Goal: Task Accomplishment & Management: Manage account settings

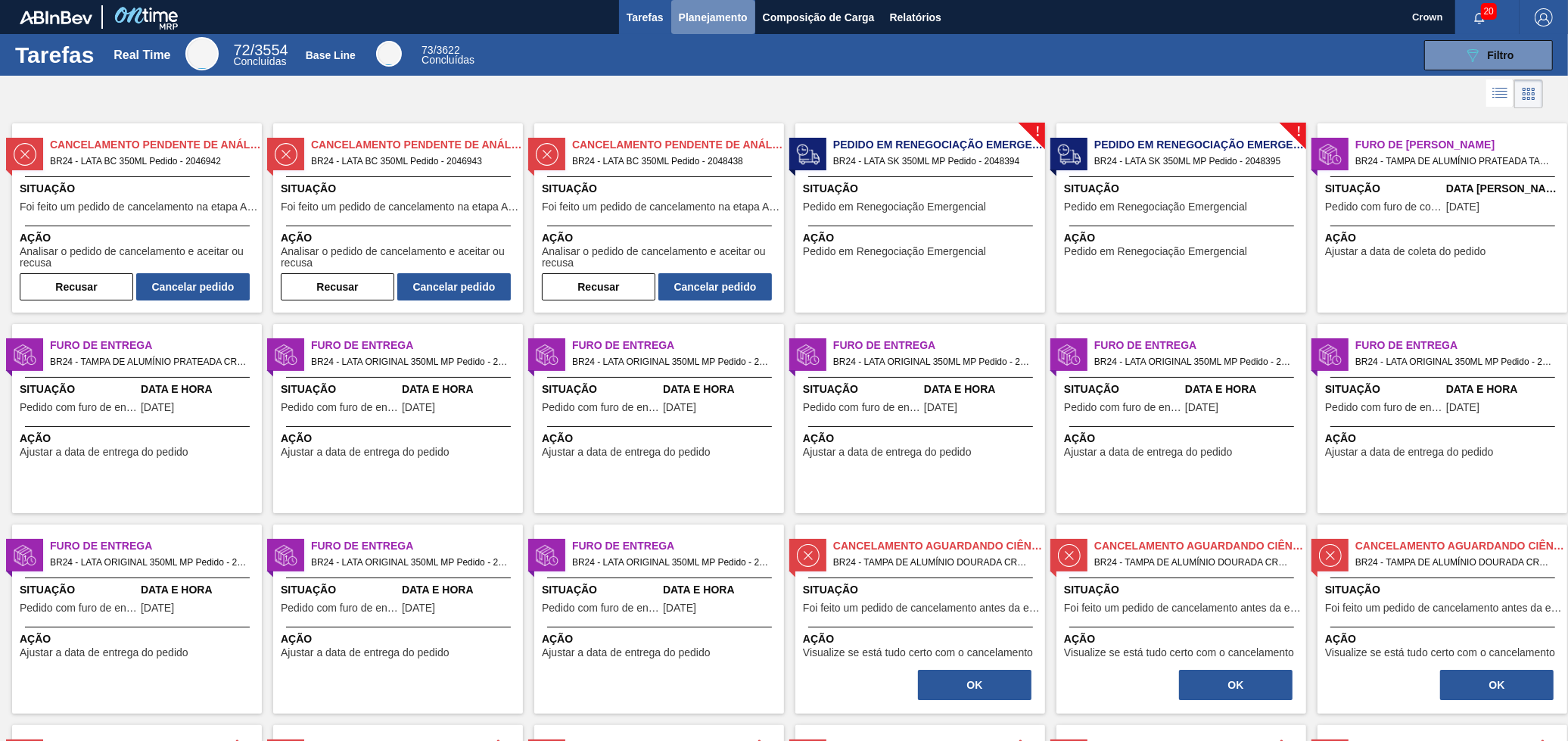
click at [709, 9] on span "Planejamento" at bounding box center [713, 18] width 69 height 18
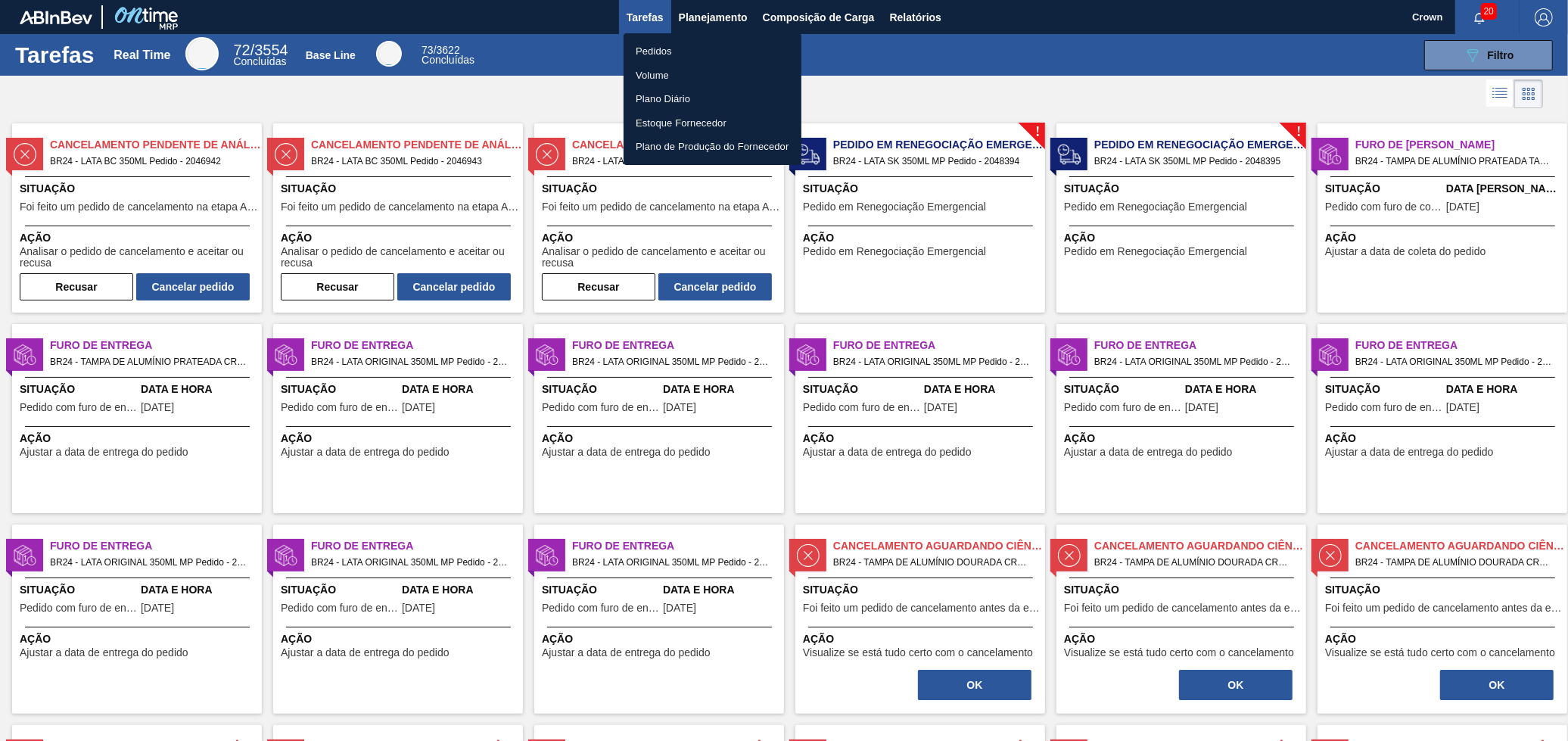
click at [683, 45] on li "Pedidos" at bounding box center [712, 52] width 178 height 24
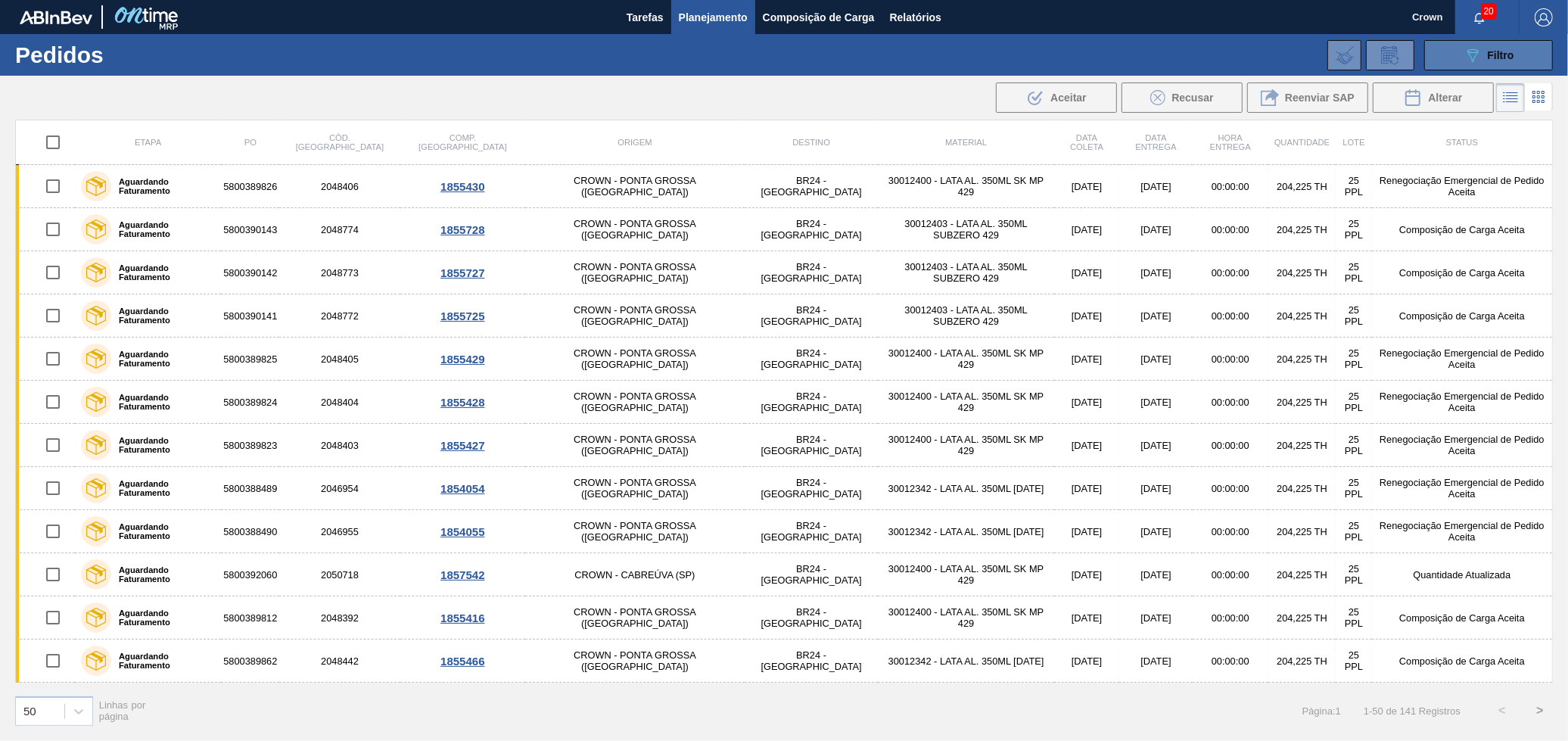
click at [1457, 49] on button "089F7B8B-B2A5-4AFE-B5C0-19BA573D28AC Filtro" at bounding box center [1488, 56] width 129 height 31
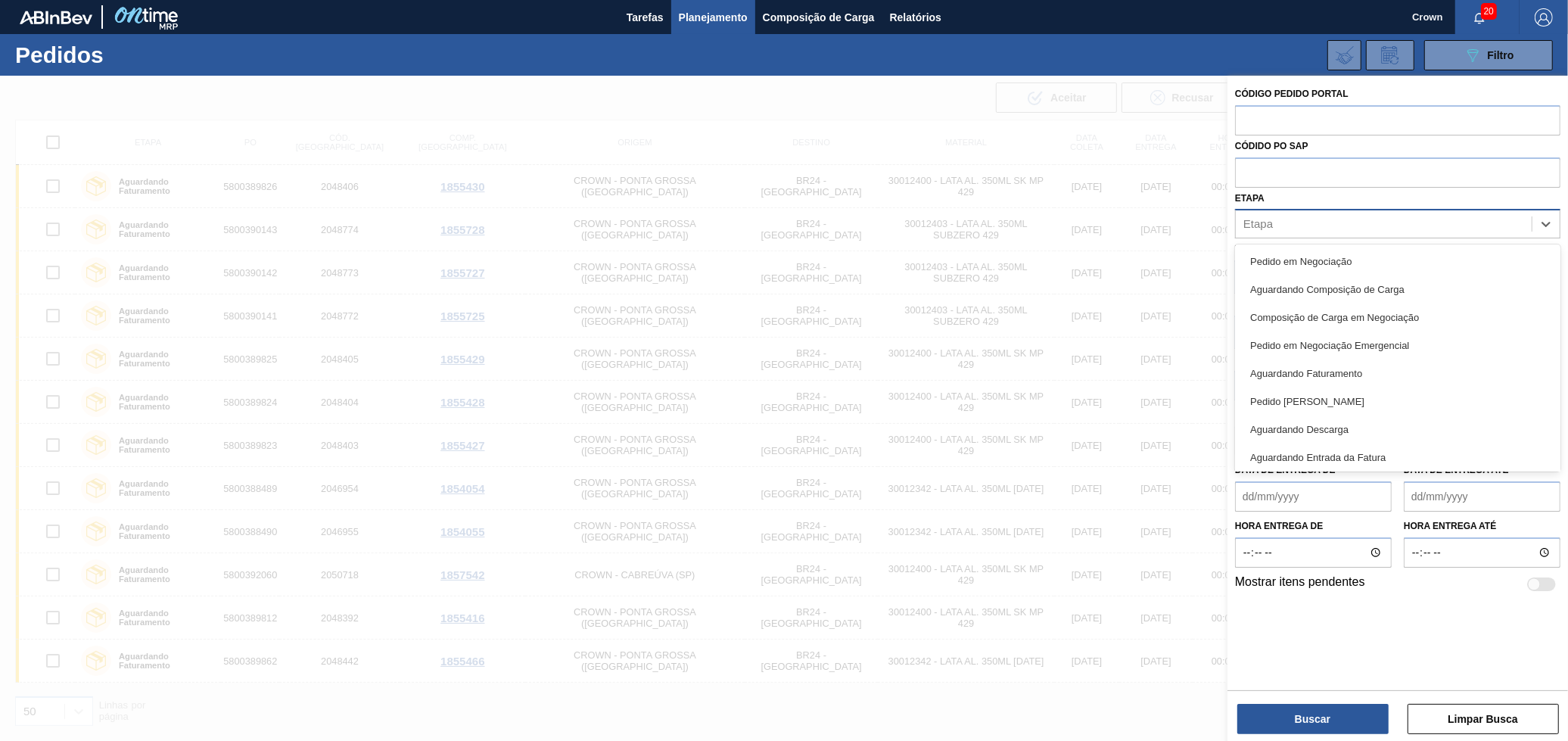
click at [1474, 217] on div "Etapa" at bounding box center [1383, 224] width 296 height 22
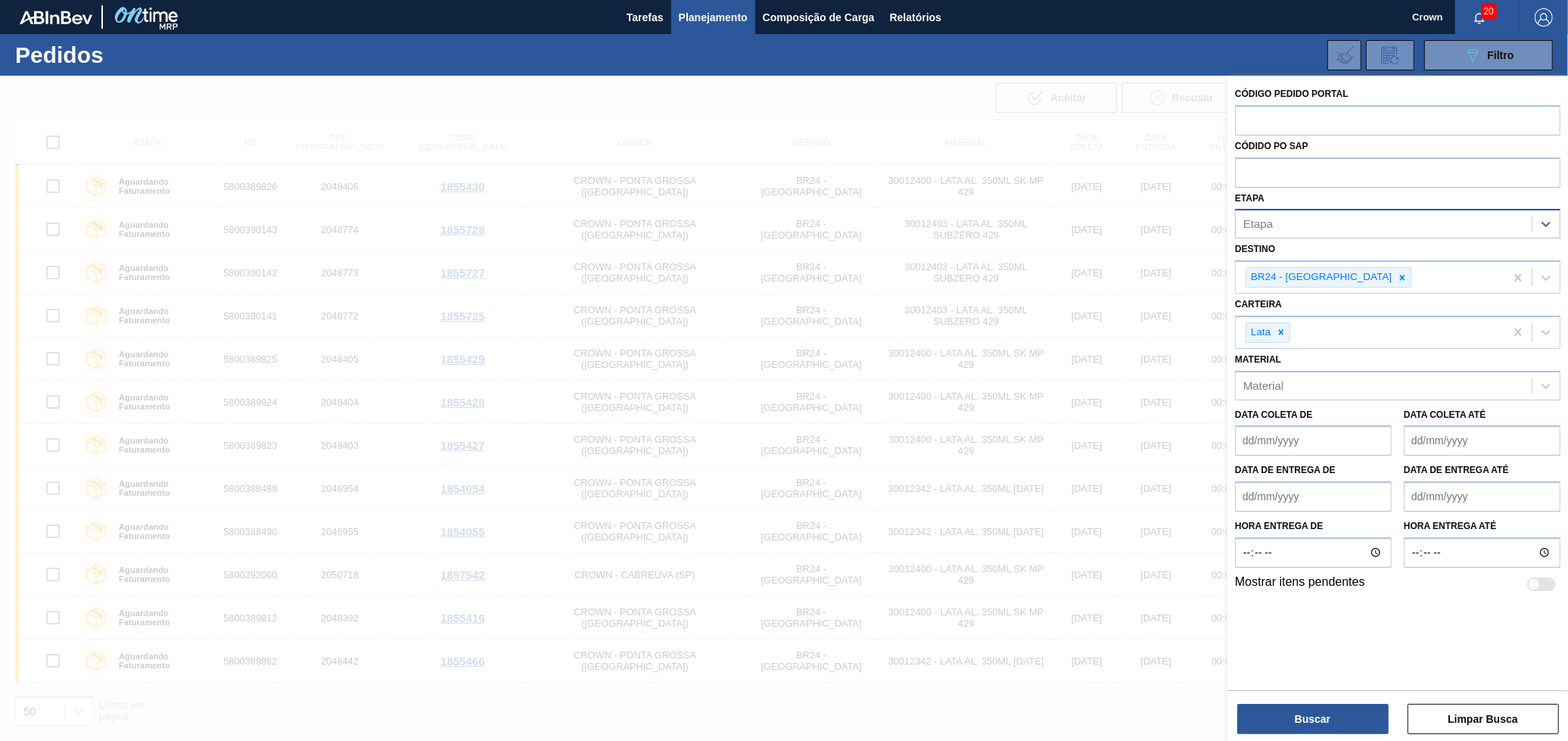
click at [1415, 216] on div "Etapa" at bounding box center [1383, 224] width 296 height 22
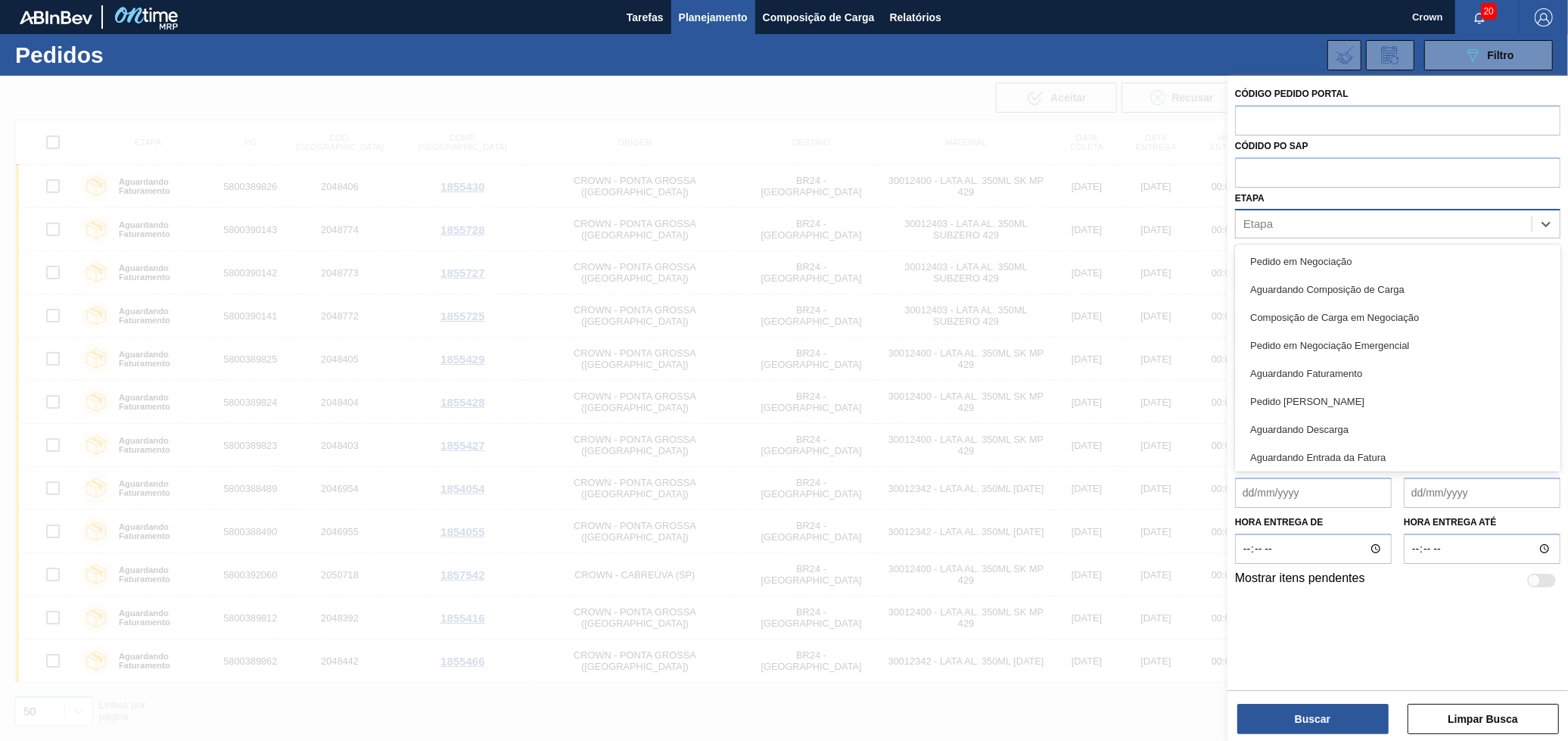
click at [1454, 226] on div "Etapa" at bounding box center [1383, 224] width 296 height 22
click at [1346, 259] on div "Pedido em Negociação" at bounding box center [1397, 261] width 326 height 28
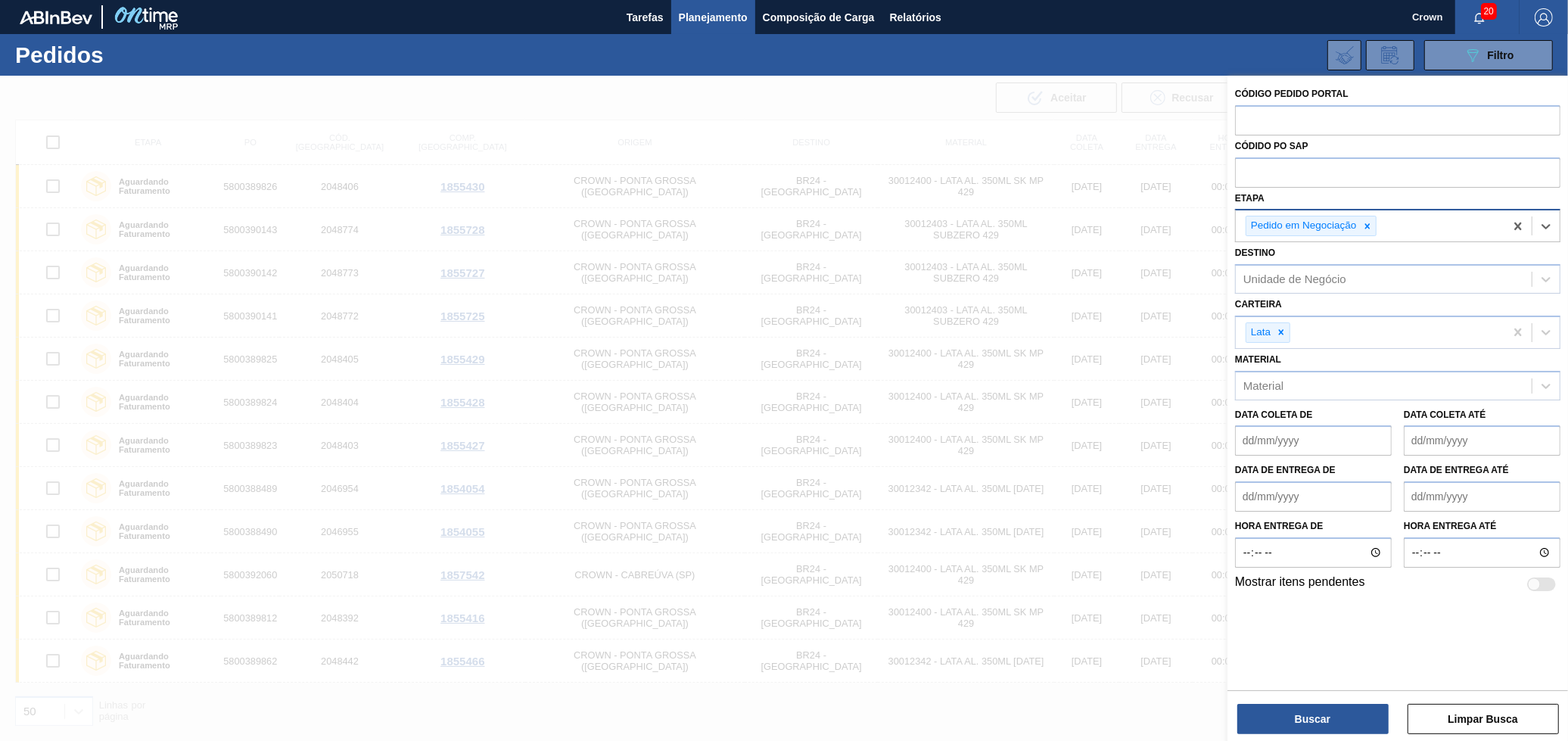
drag, startPoint x: 1406, startPoint y: 221, endPoint x: 1406, endPoint y: 230, distance: 9.0
click at [1406, 222] on div "Pedido em Negociação" at bounding box center [1370, 226] width 268 height 31
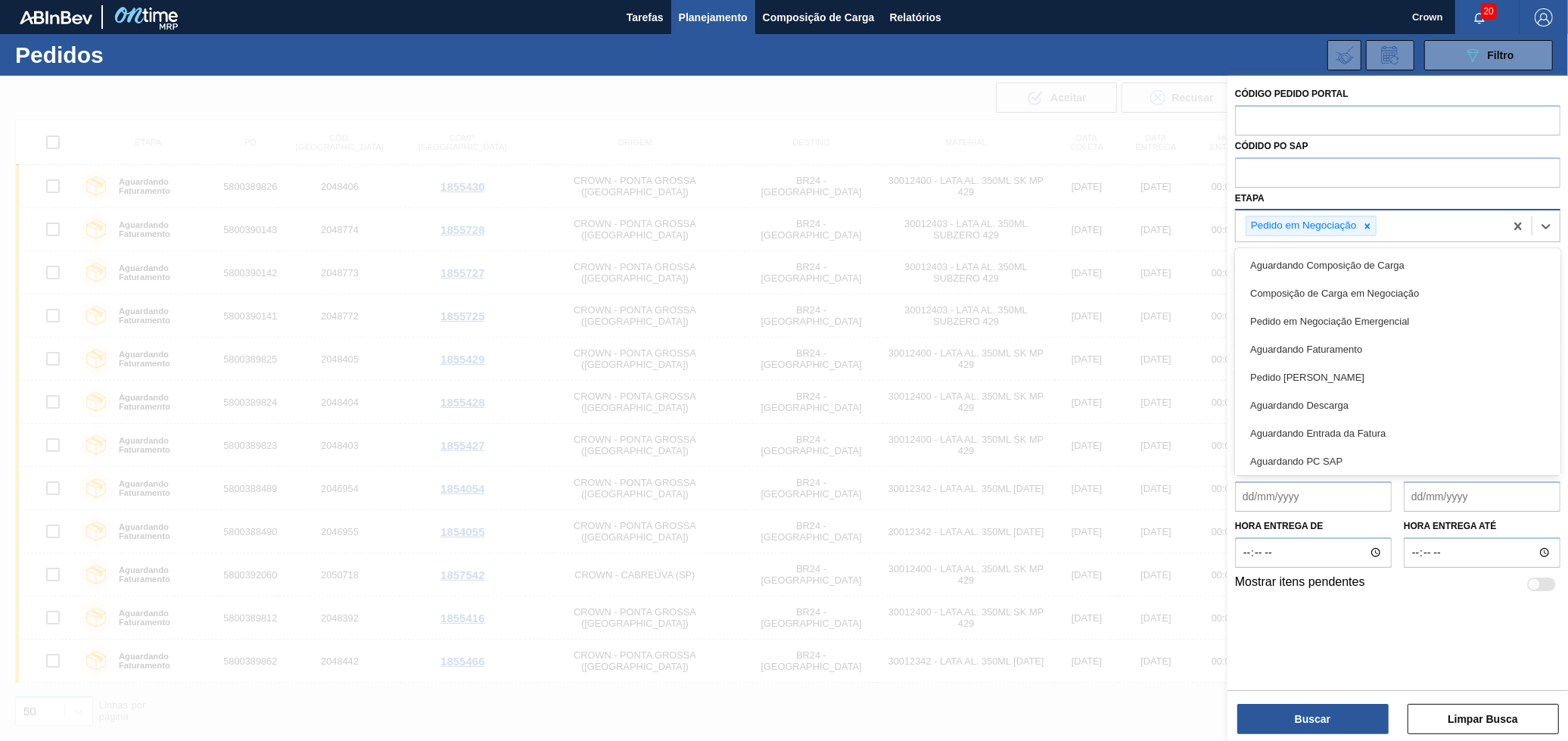
drag, startPoint x: 1367, startPoint y: 315, endPoint x: 1421, endPoint y: 269, distance: 70.9
click at [1367, 315] on div "Pedido em Negociação Emergencial" at bounding box center [1397, 321] width 326 height 28
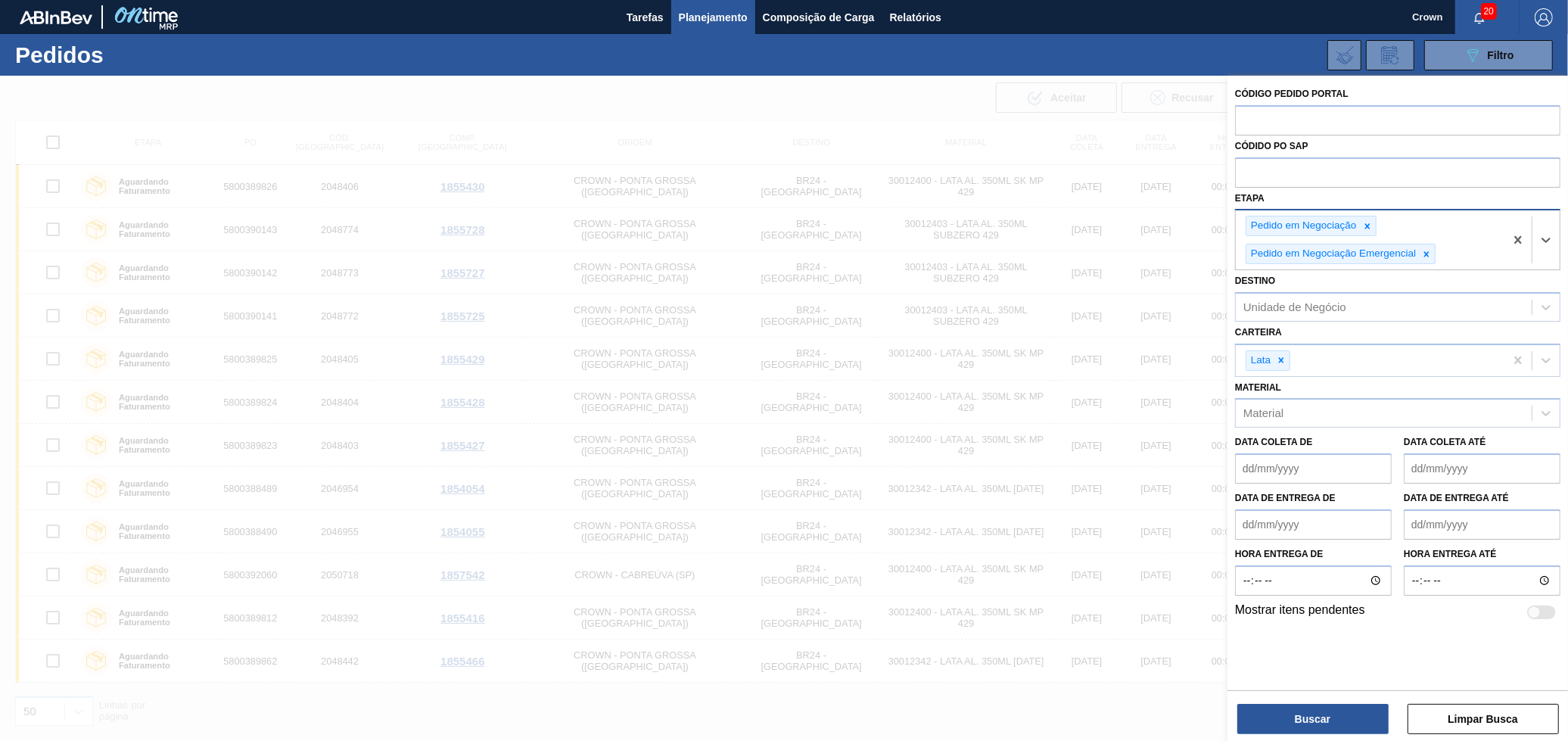
click at [1452, 252] on div "Pedido em Negociação Pedido em Negociação Emergencial" at bounding box center [1370, 240] width 268 height 59
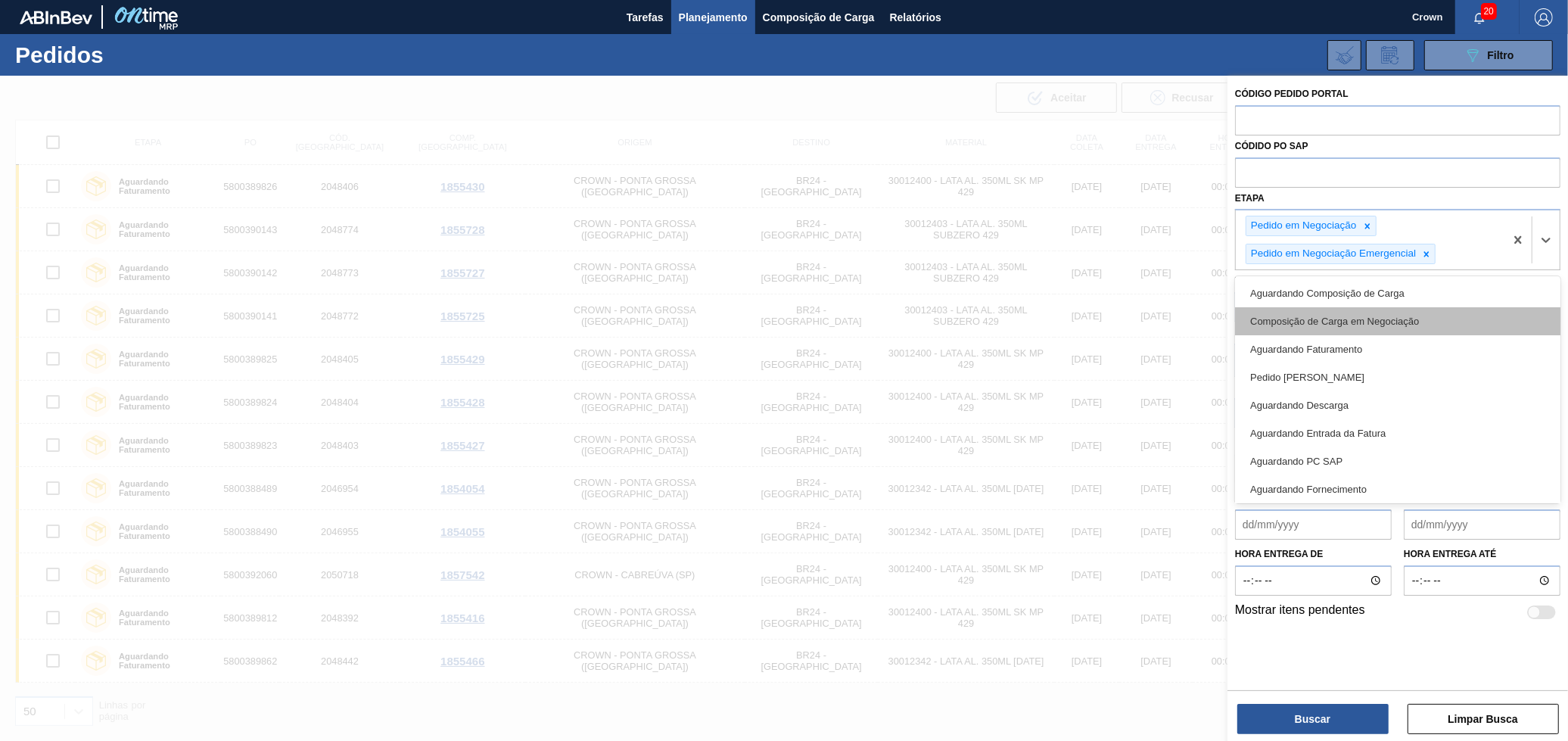
click at [1396, 332] on div "Composição de Carga em Negociação" at bounding box center [1397, 321] width 326 height 28
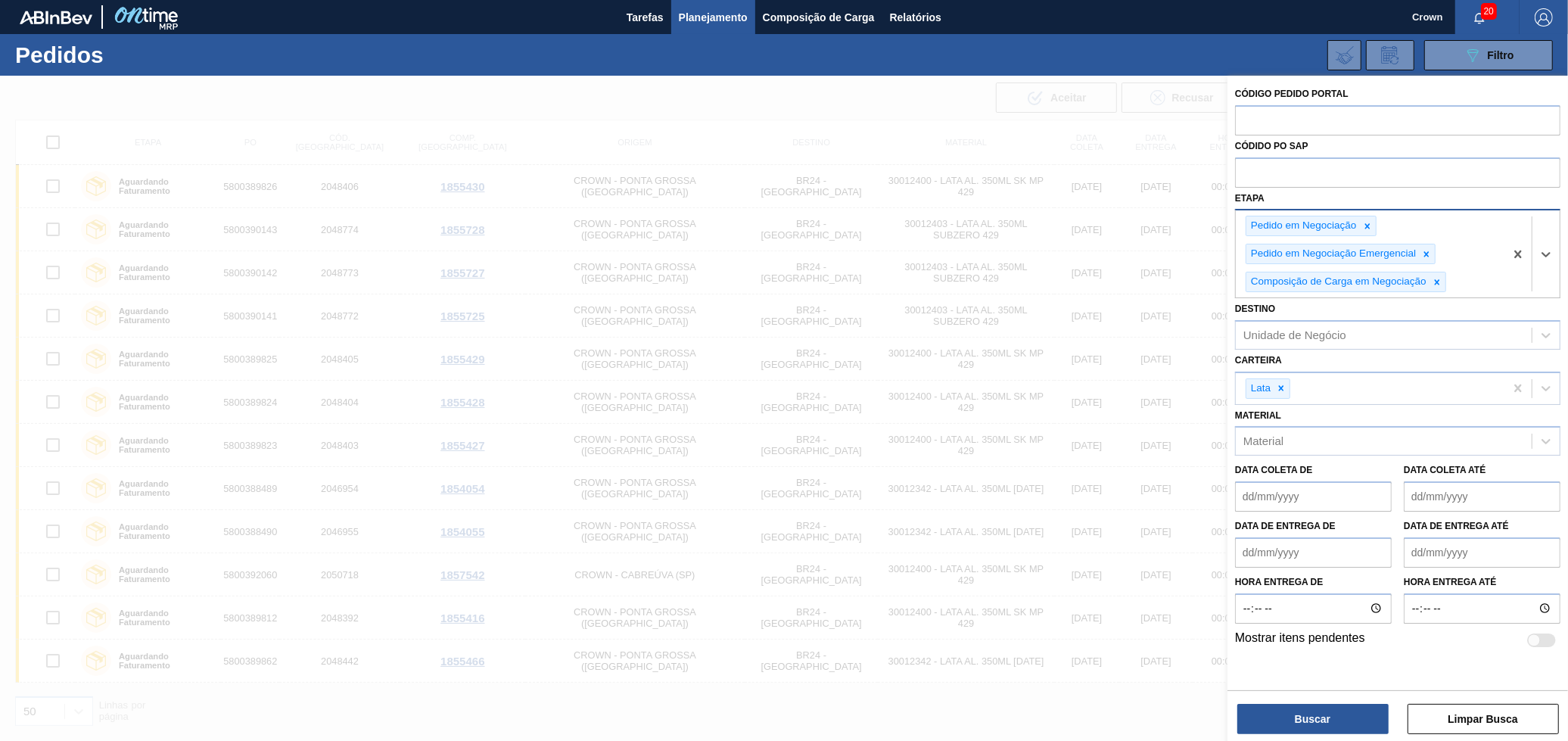
click at [1478, 259] on div "Pedido em Negociação Pedido em Negociação Emergencial Composição de Carga em Ne…" at bounding box center [1370, 254] width 268 height 87
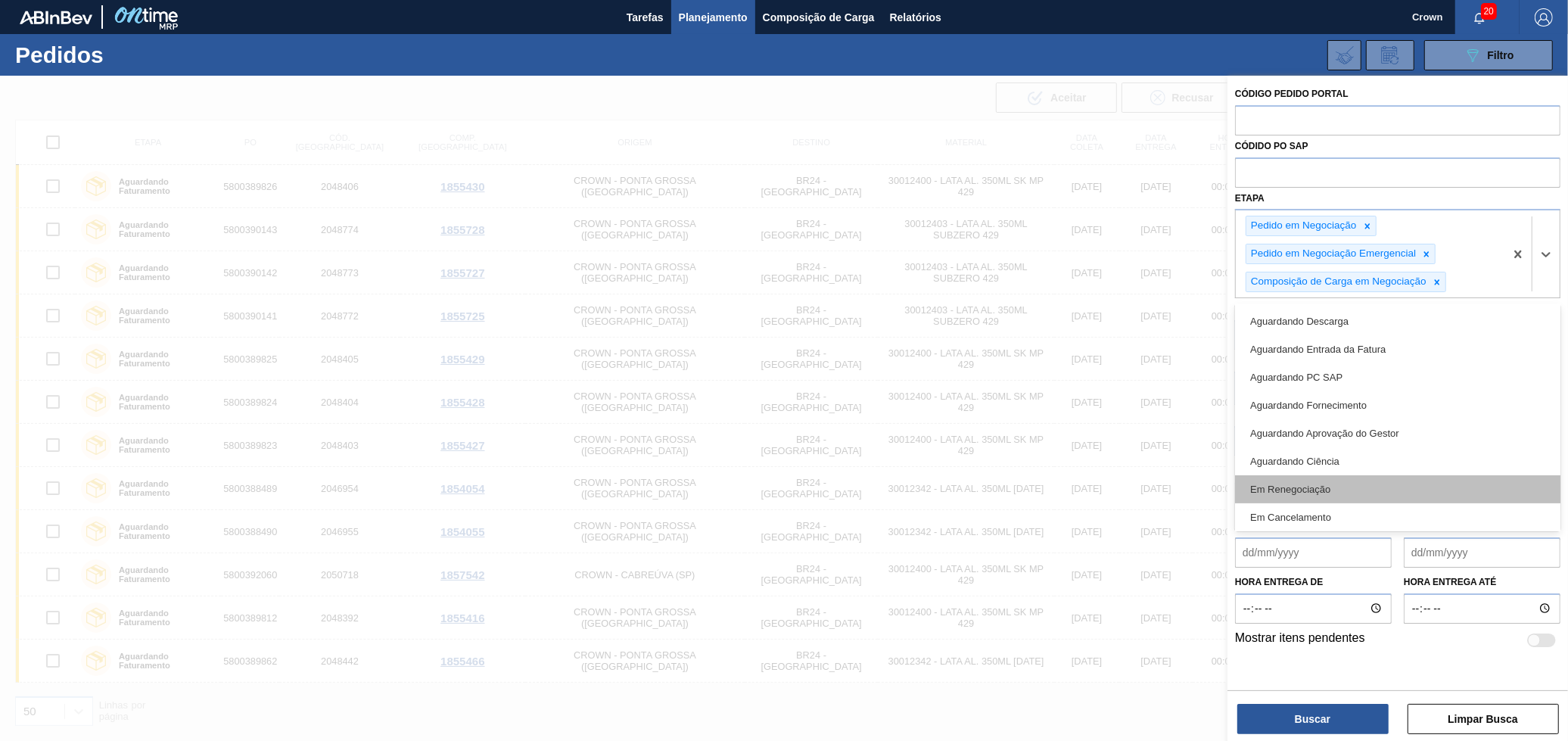
scroll to position [115, 0]
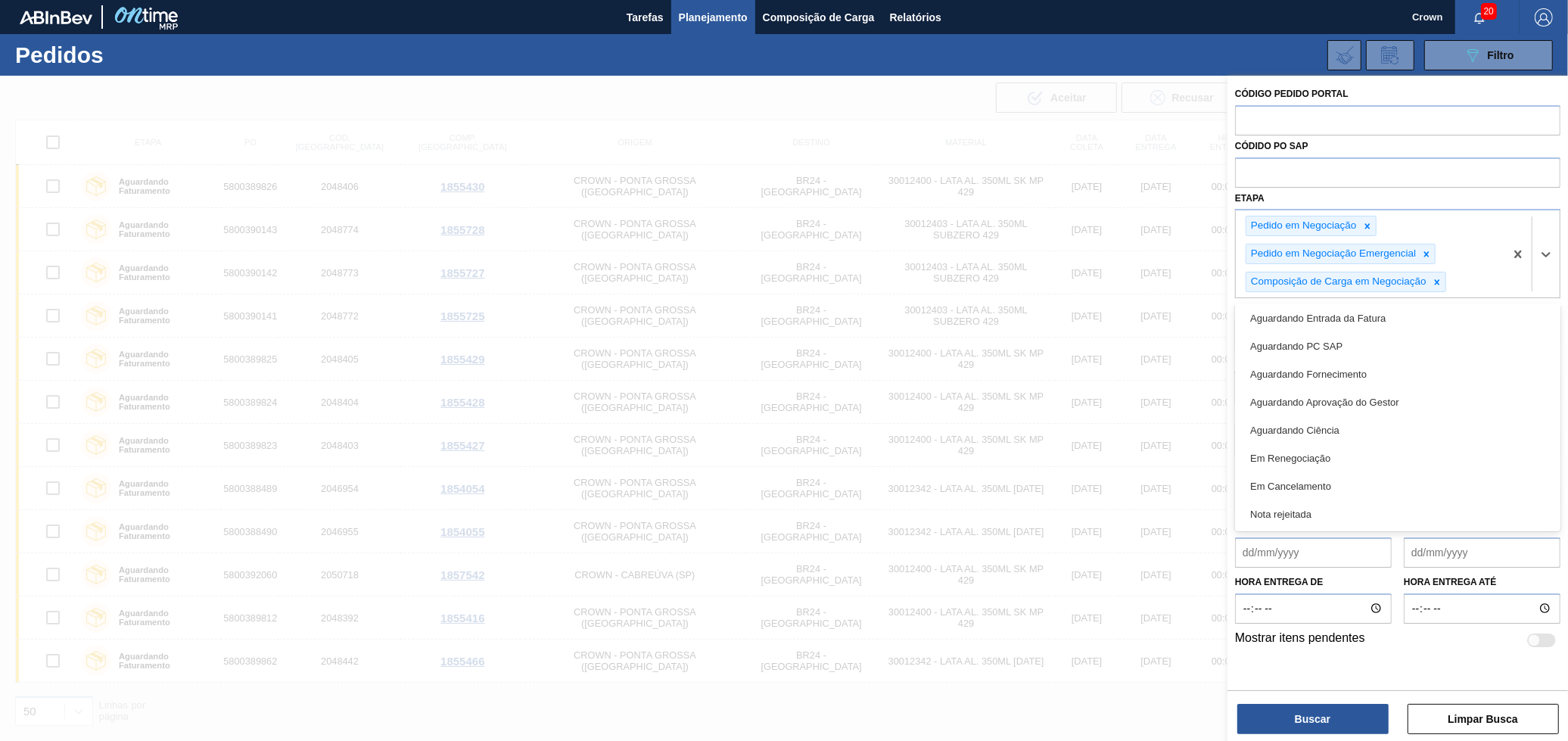
drag, startPoint x: 1360, startPoint y: 454, endPoint x: 1374, endPoint y: 418, distance: 38.6
click at [1360, 455] on div "Em Renegociação" at bounding box center [1397, 458] width 326 height 28
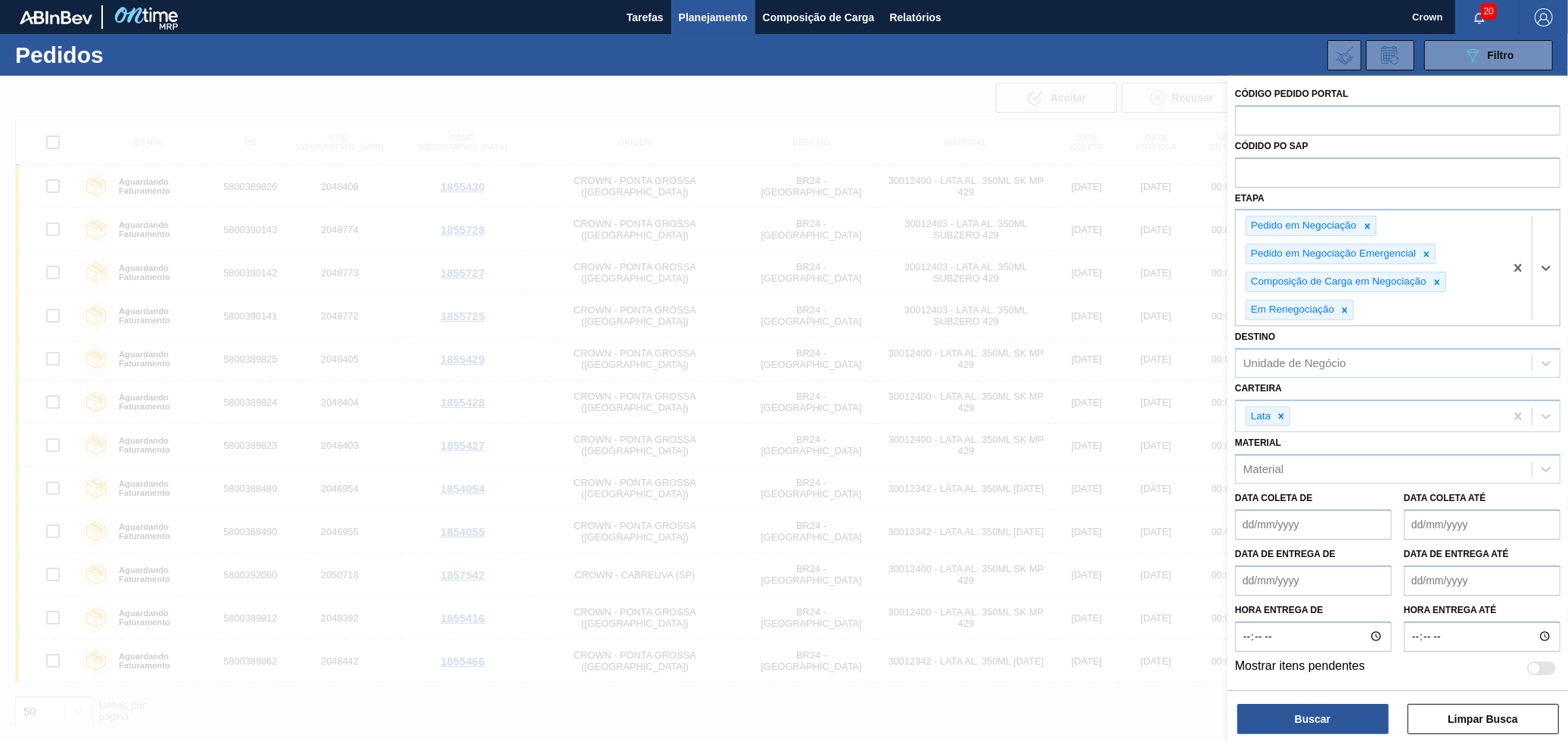
drag, startPoint x: 1424, startPoint y: 304, endPoint x: 1415, endPoint y: 327, distance: 24.7
click at [1424, 305] on div "Pedido em Negociação Pedido em Negociação Emergencial Composição de Carga em Ne…" at bounding box center [1370, 268] width 268 height 115
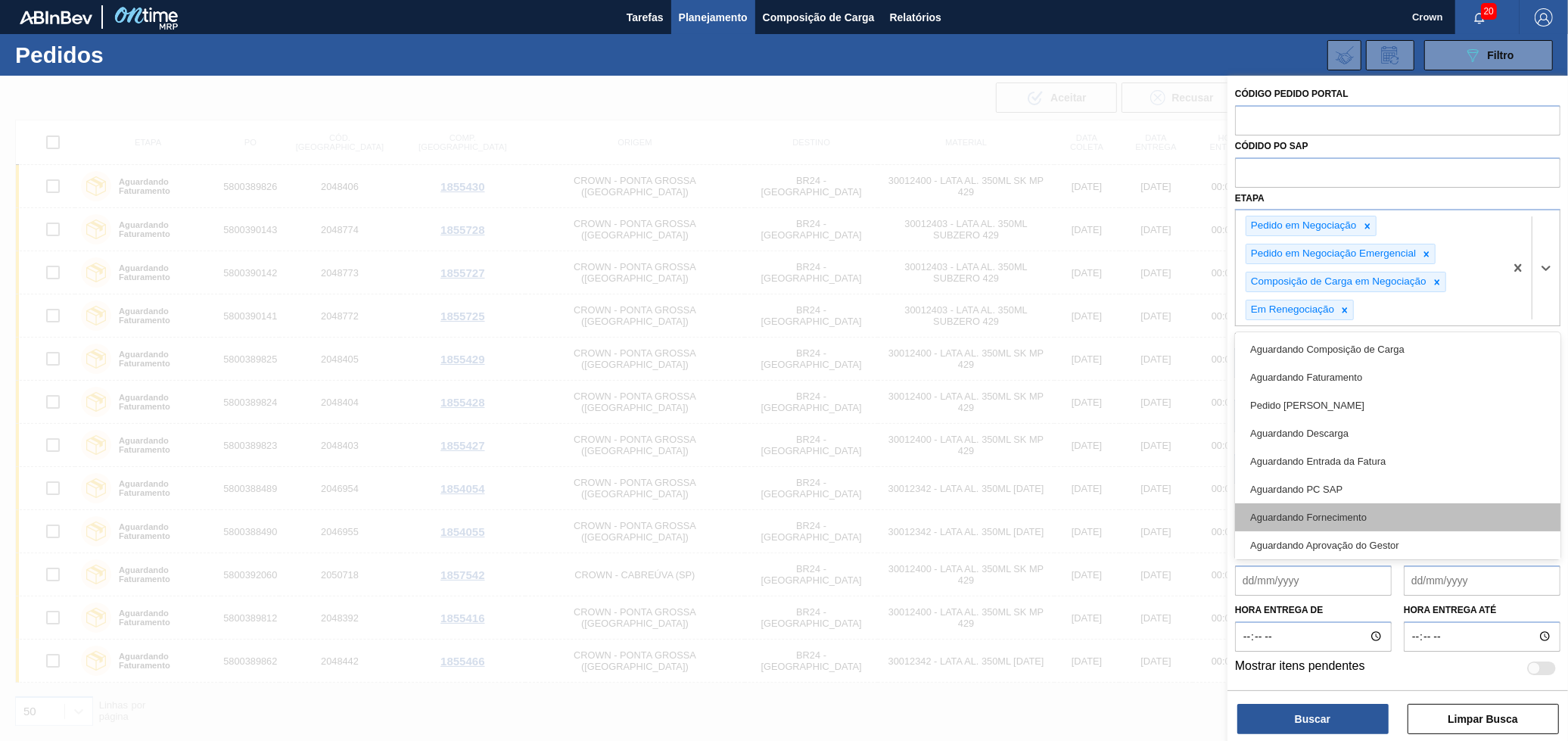
scroll to position [86, 0]
click at [1319, 511] on div "Em Cancelamento" at bounding box center [1397, 515] width 326 height 28
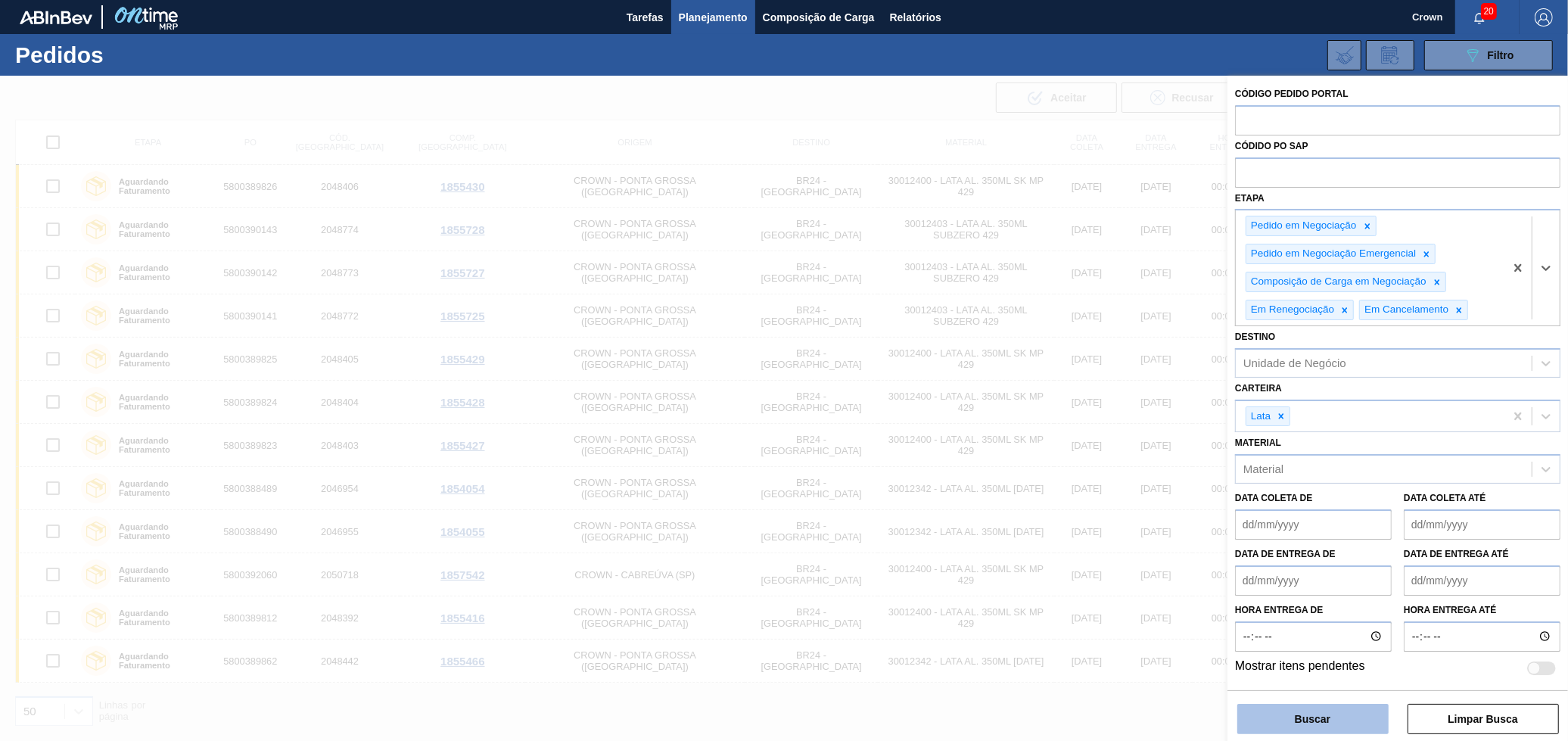
click at [1316, 718] on button "Buscar" at bounding box center [1313, 720] width 151 height 31
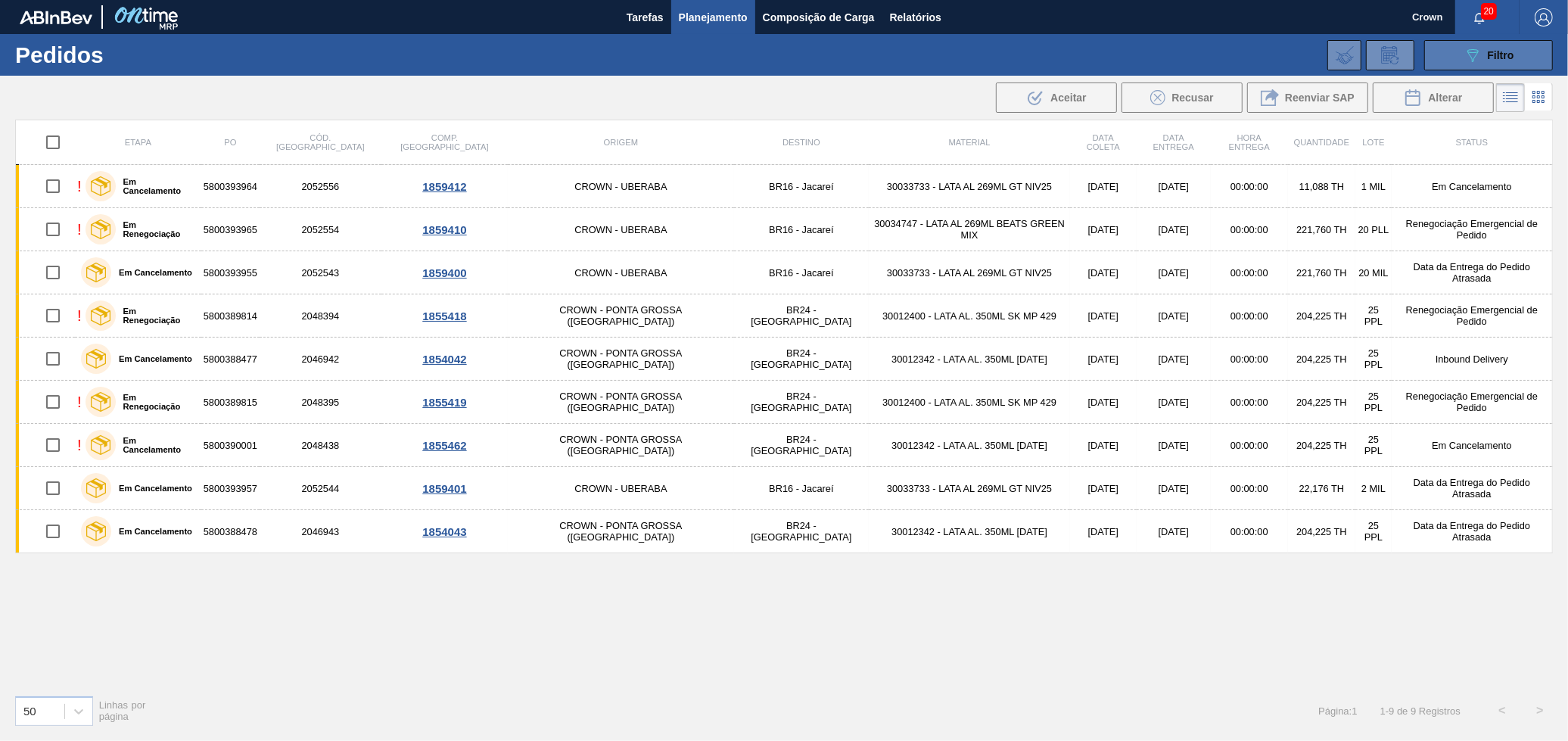
drag, startPoint x: 1467, startPoint y: 62, endPoint x: 1464, endPoint y: 69, distance: 7.6
click at [1466, 61] on icon "089F7B8B-B2A5-4AFE-B5C0-19BA573D28AC" at bounding box center [1473, 56] width 18 height 18
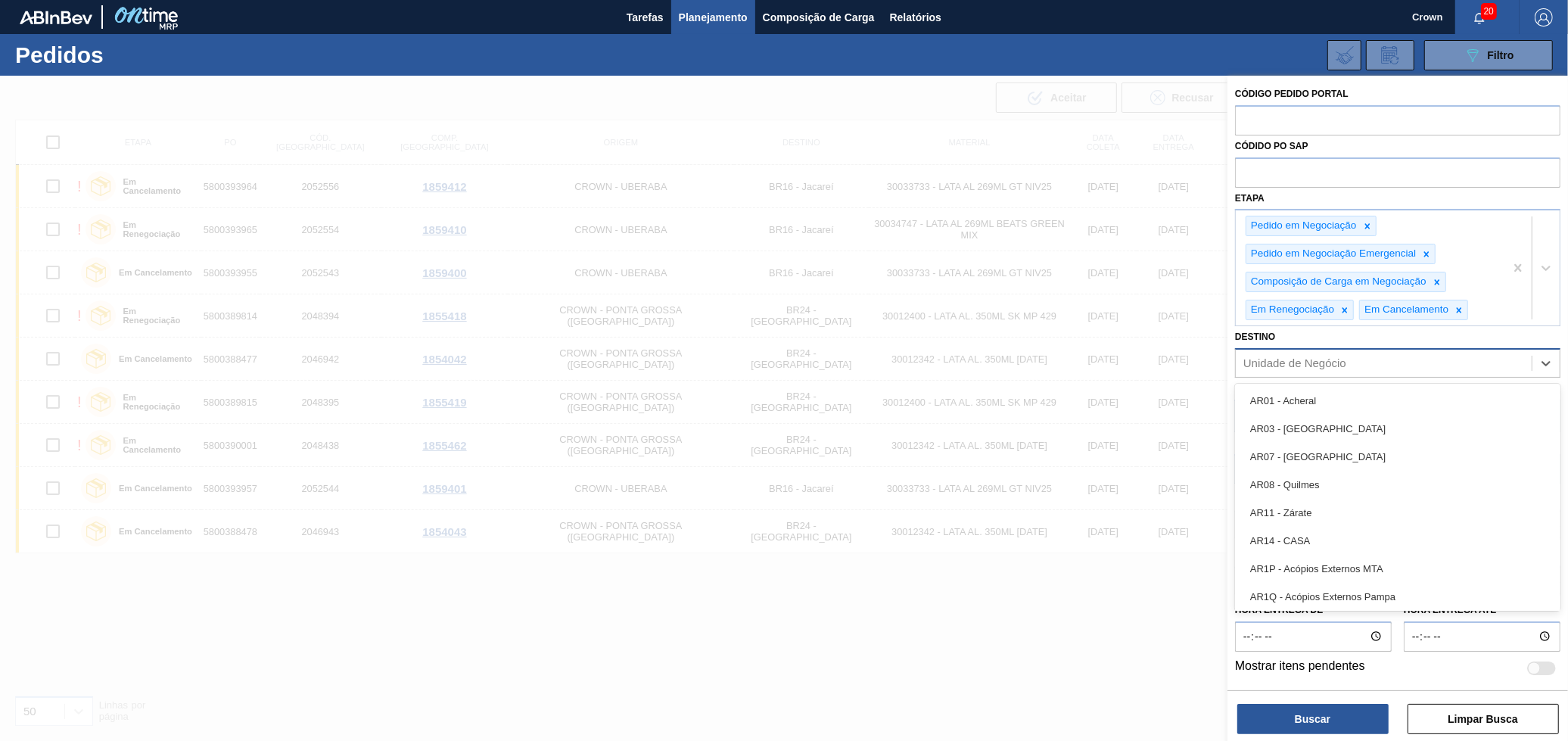
click at [1322, 362] on div "Unidade de Negócio" at bounding box center [1294, 362] width 103 height 13
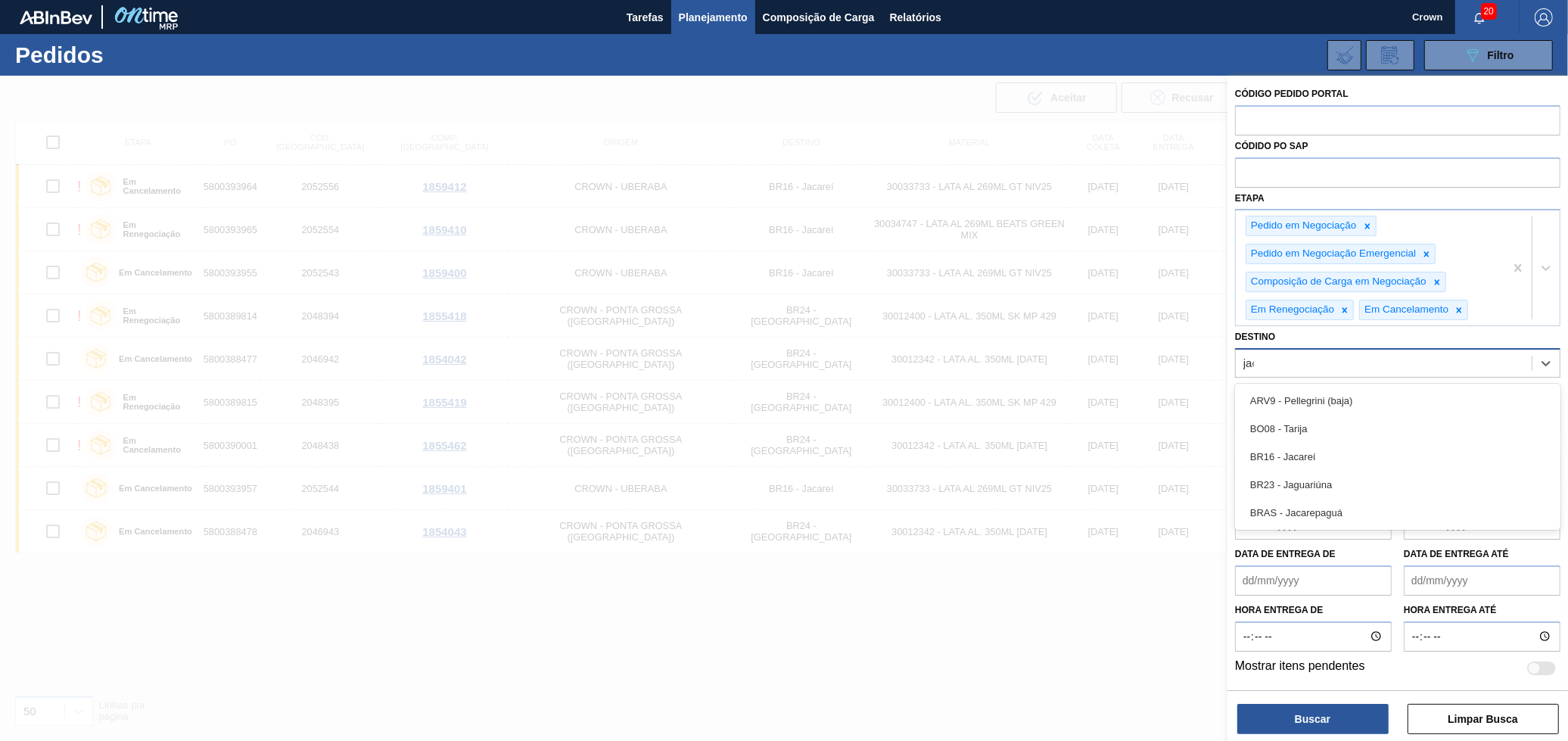
type input "jaca"
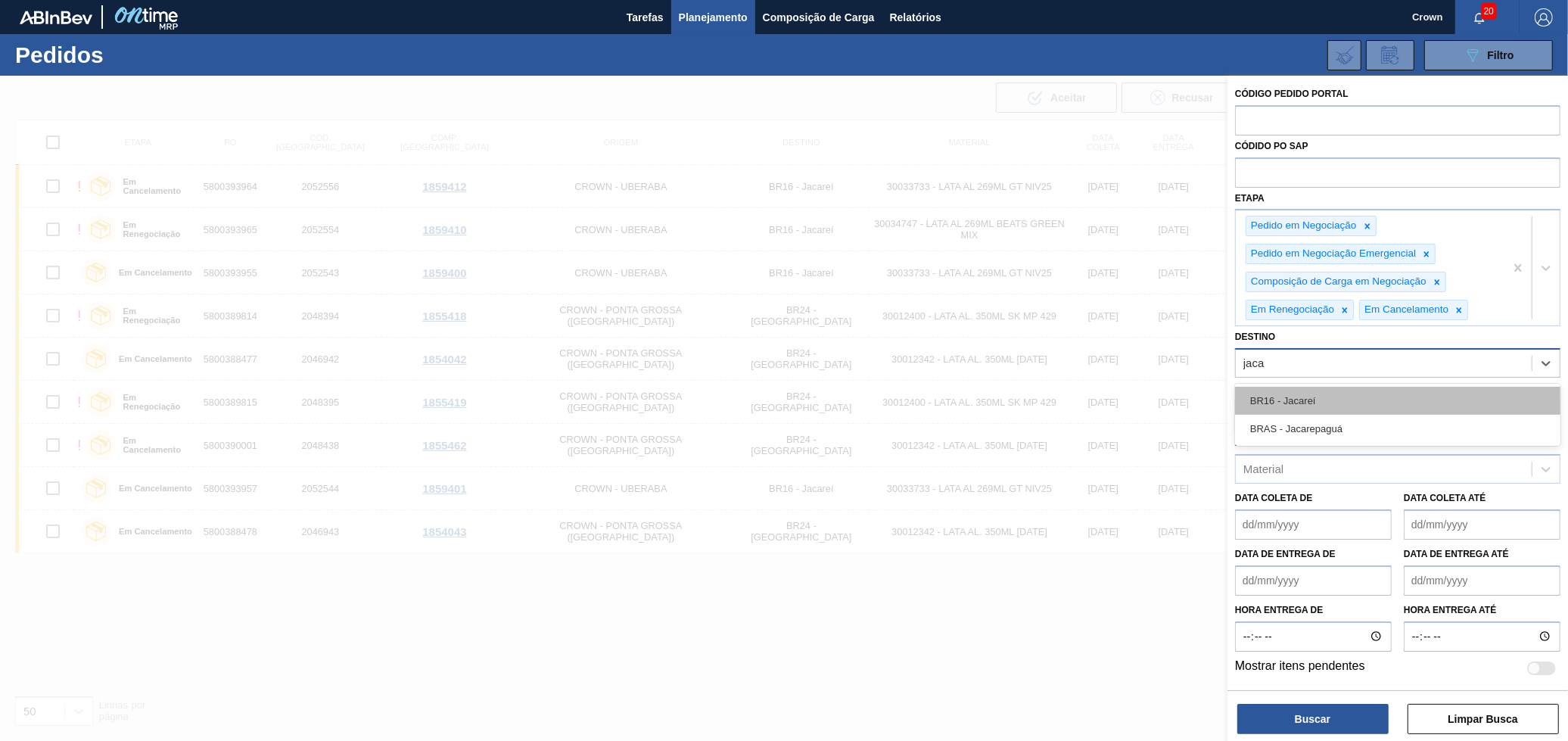
click at [1293, 398] on div "BR16 - Jacareí" at bounding box center [1397, 401] width 326 height 28
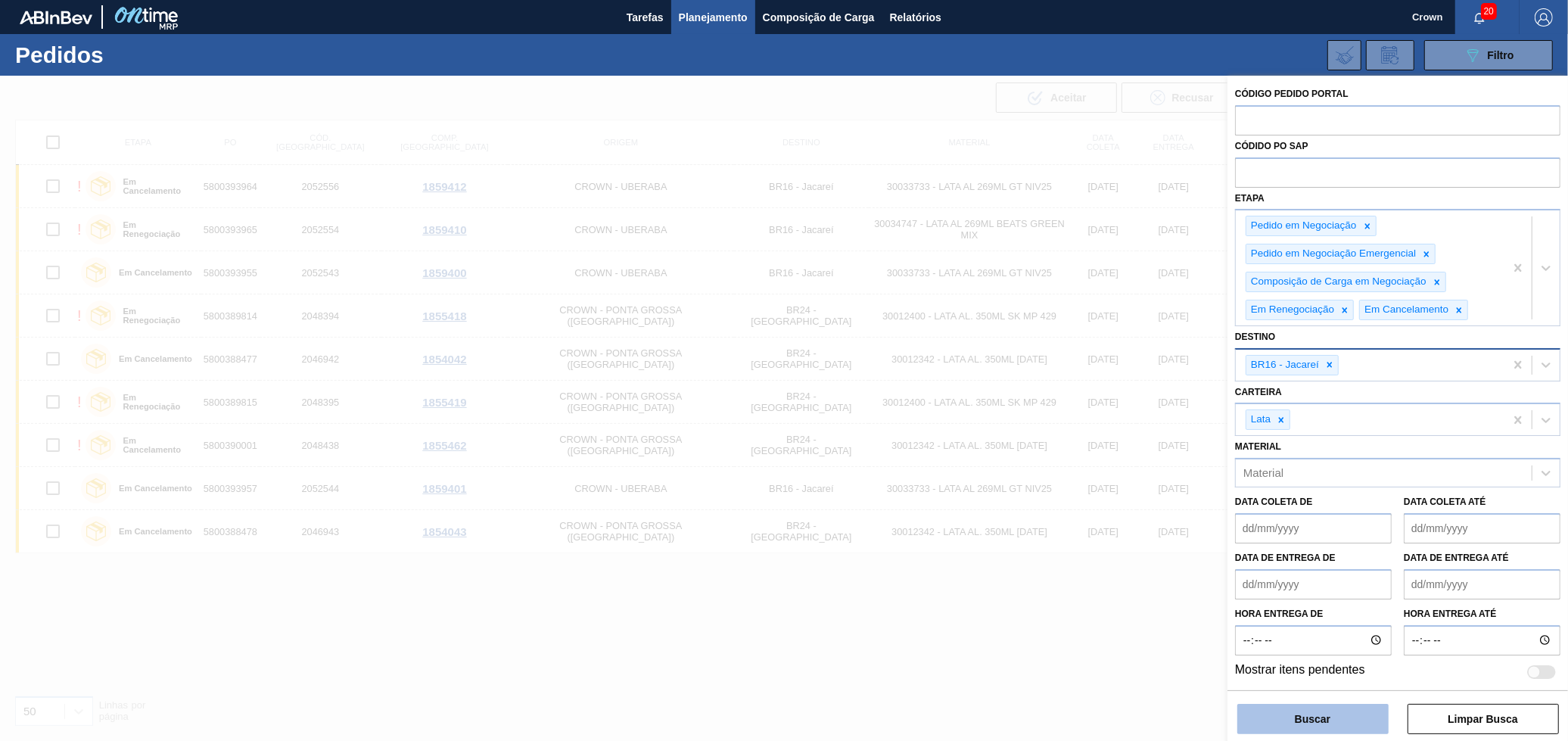
click at [1309, 711] on button "Buscar" at bounding box center [1313, 720] width 151 height 31
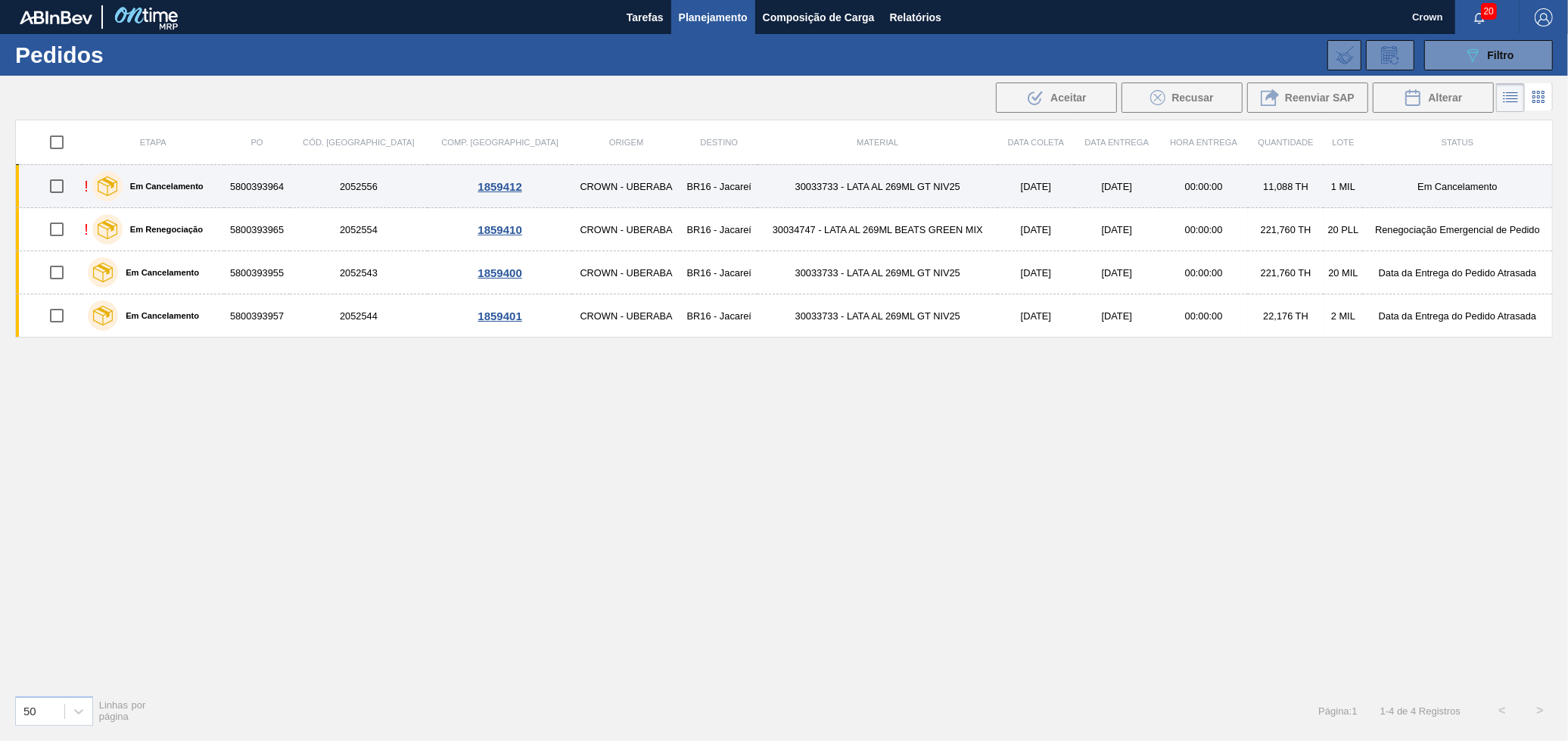
click at [811, 199] on td "30033733 - LATA AL 269ML GT NIV25" at bounding box center [877, 186] width 239 height 43
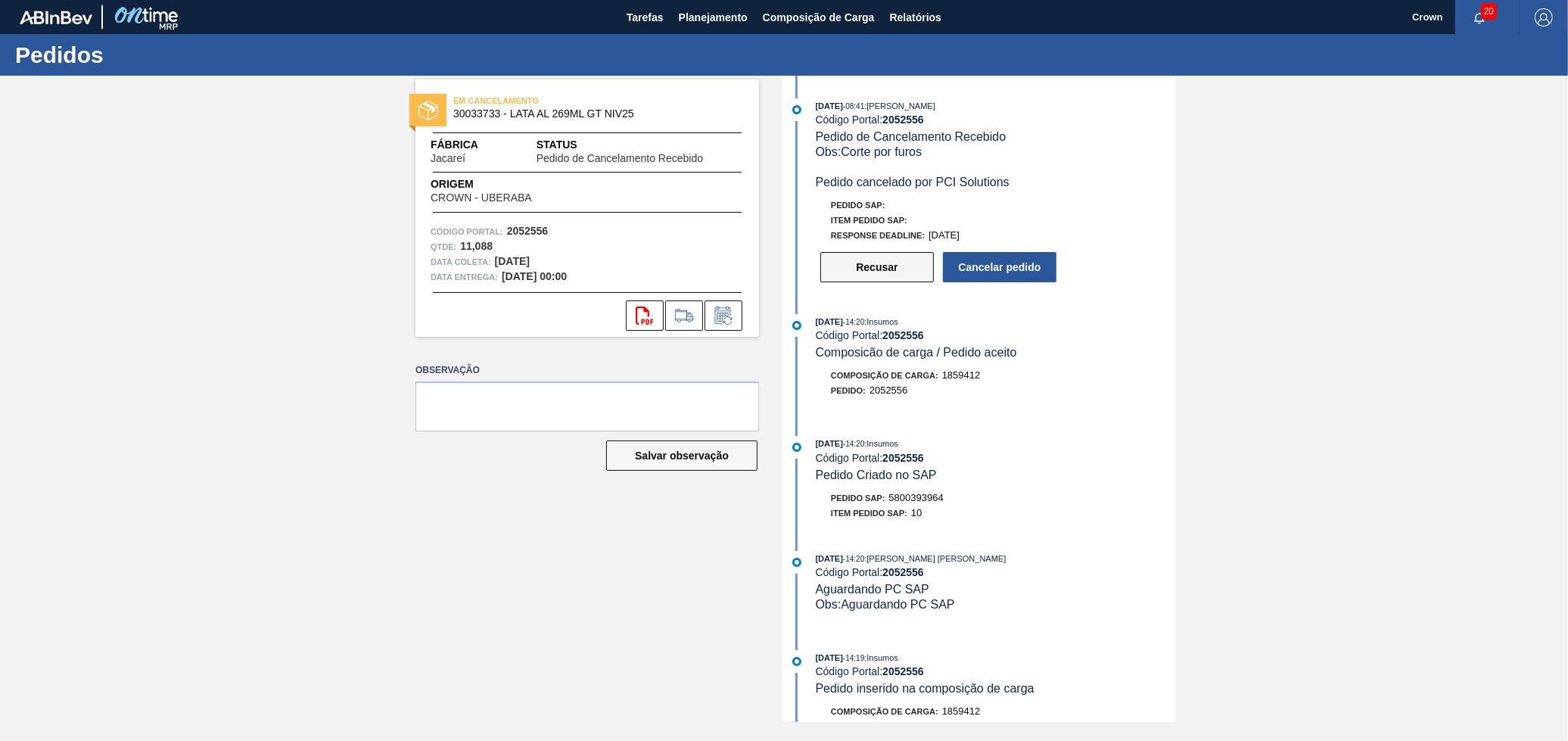
click at [861, 272] on button "Recusar" at bounding box center [876, 267] width 114 height 31
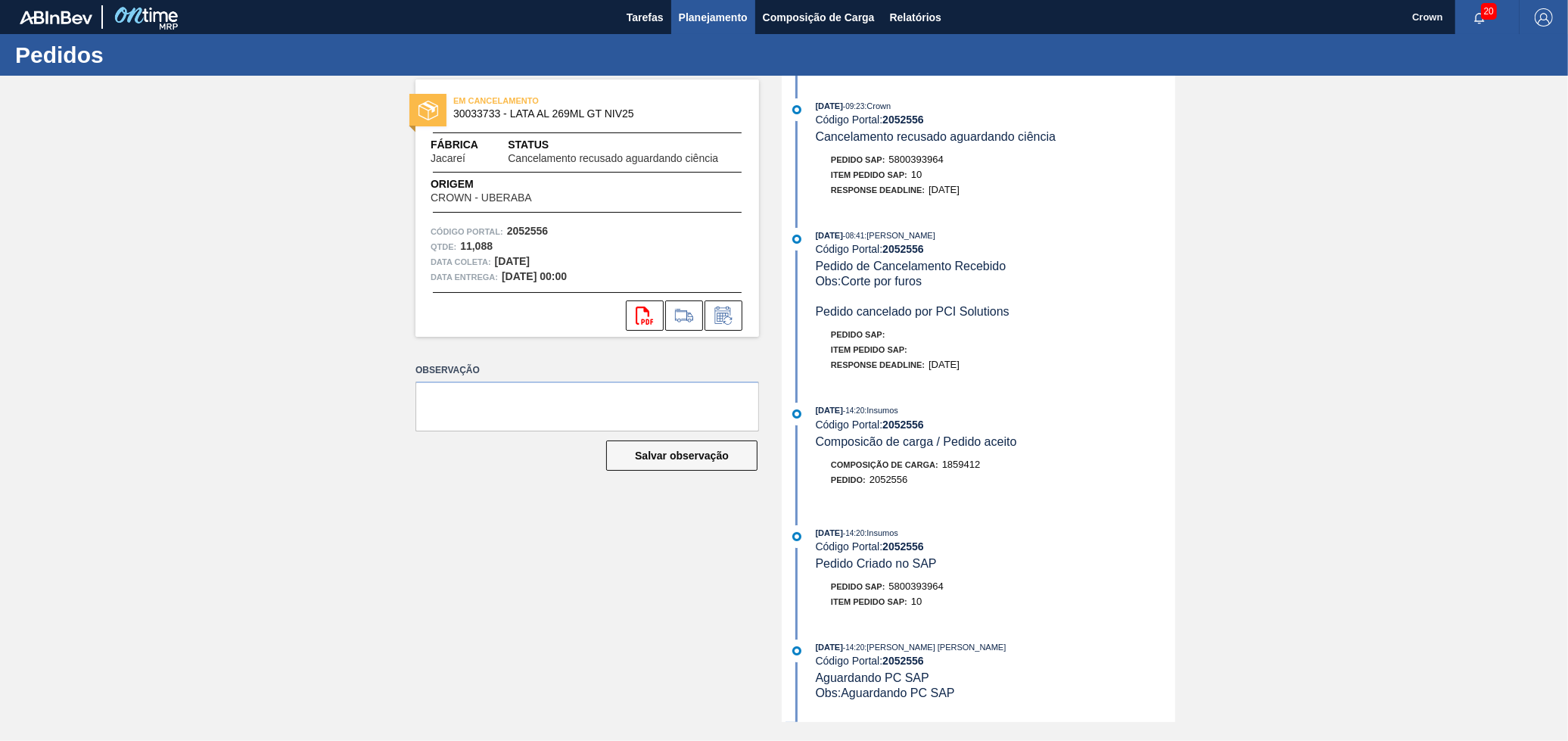
click at [701, 12] on span "Planejamento" at bounding box center [713, 18] width 69 height 18
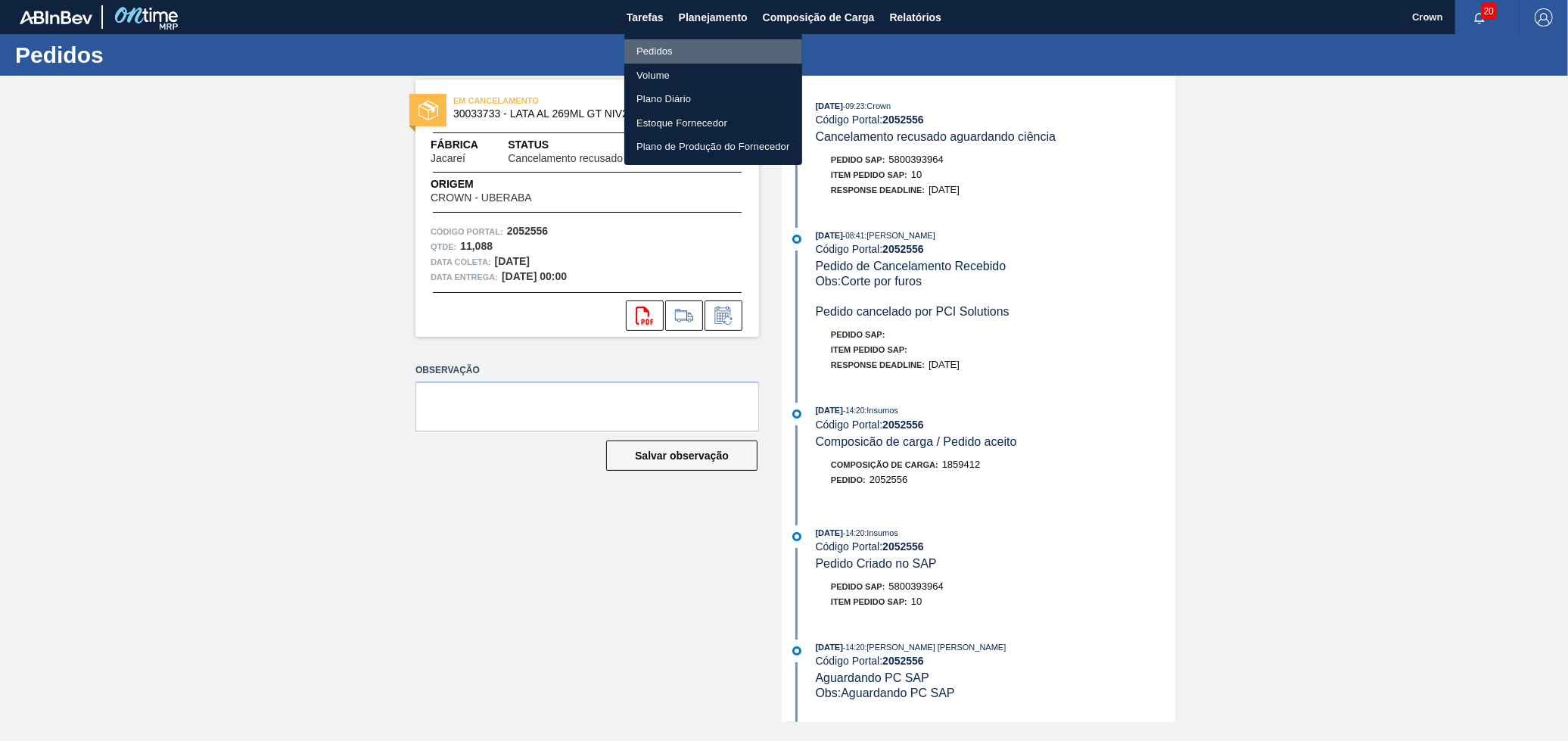
click at [702, 40] on li "Pedidos" at bounding box center [712, 52] width 178 height 24
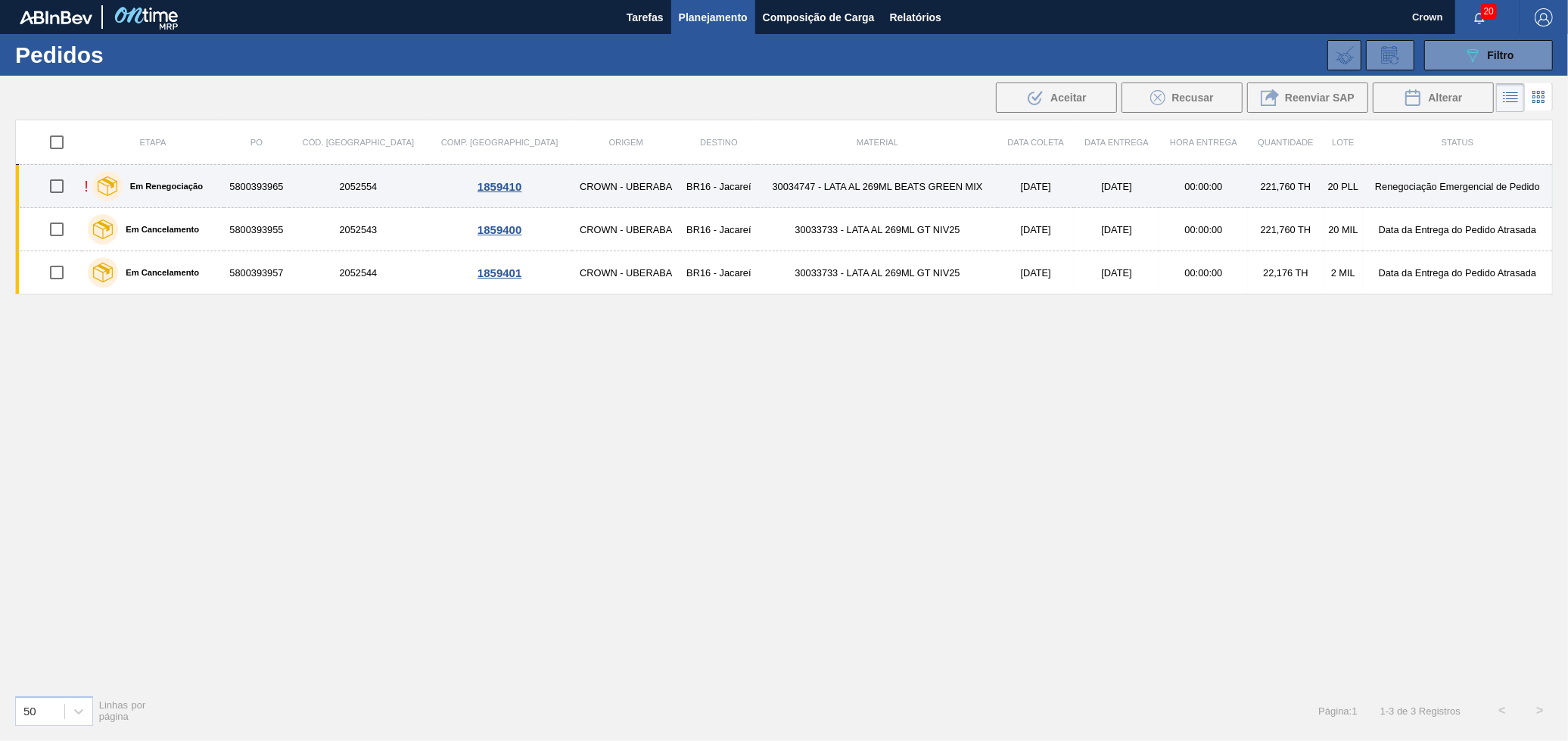
click at [857, 199] on td "30034747 - LATA AL 269ML BEATS GREEN MIX" at bounding box center [877, 186] width 239 height 43
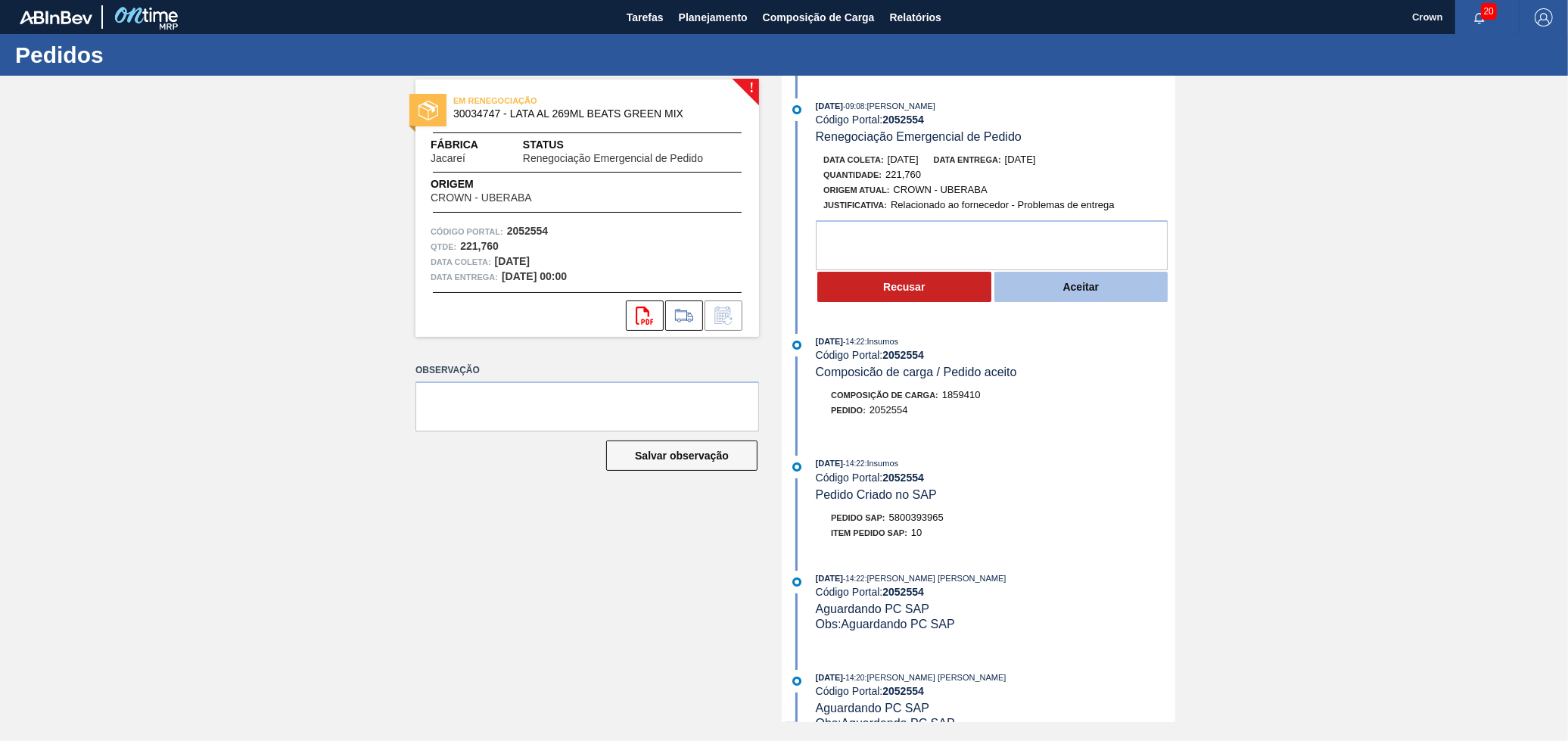
click at [1096, 301] on button "Aceitar" at bounding box center [1081, 287] width 174 height 31
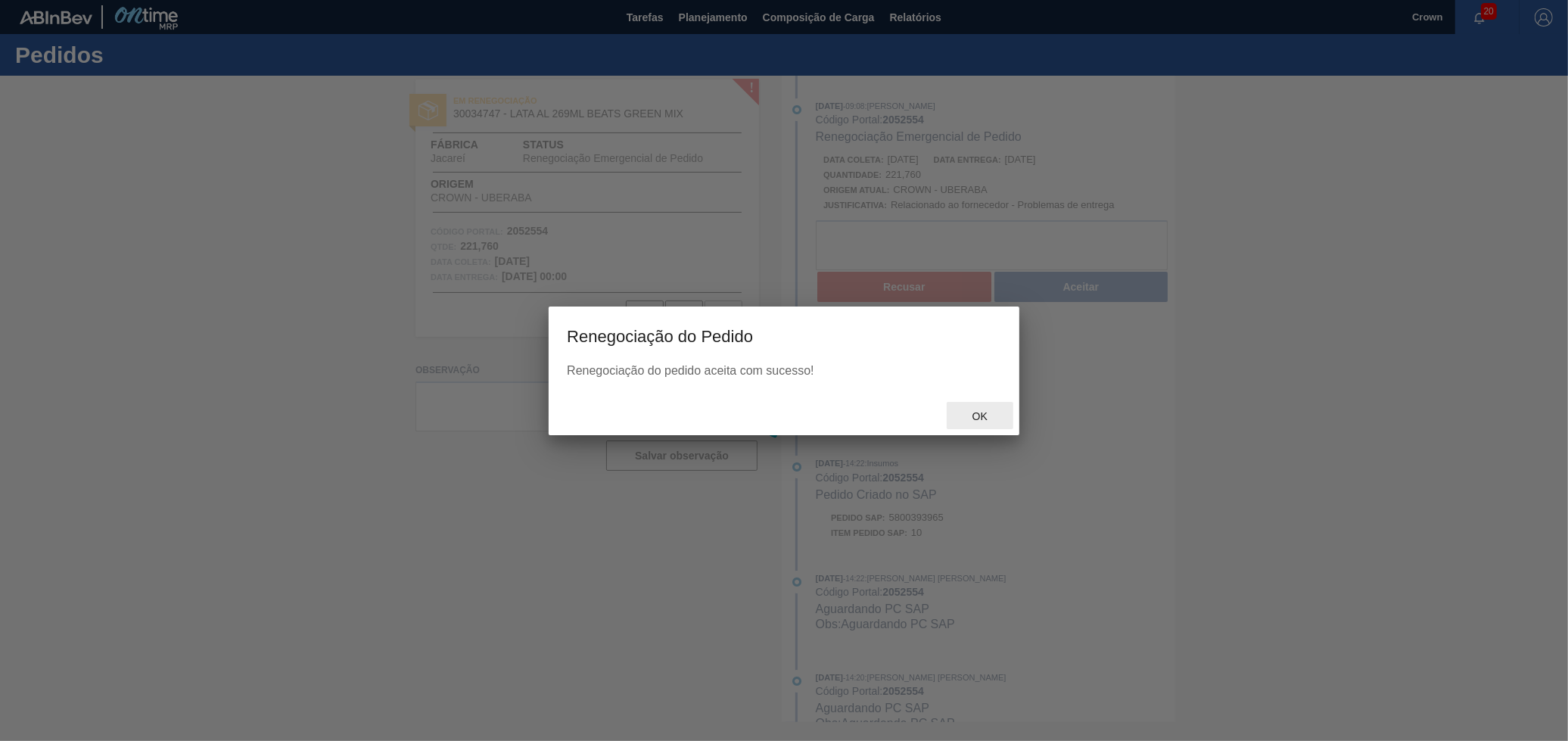
click at [986, 404] on div "Ok" at bounding box center [979, 416] width 66 height 28
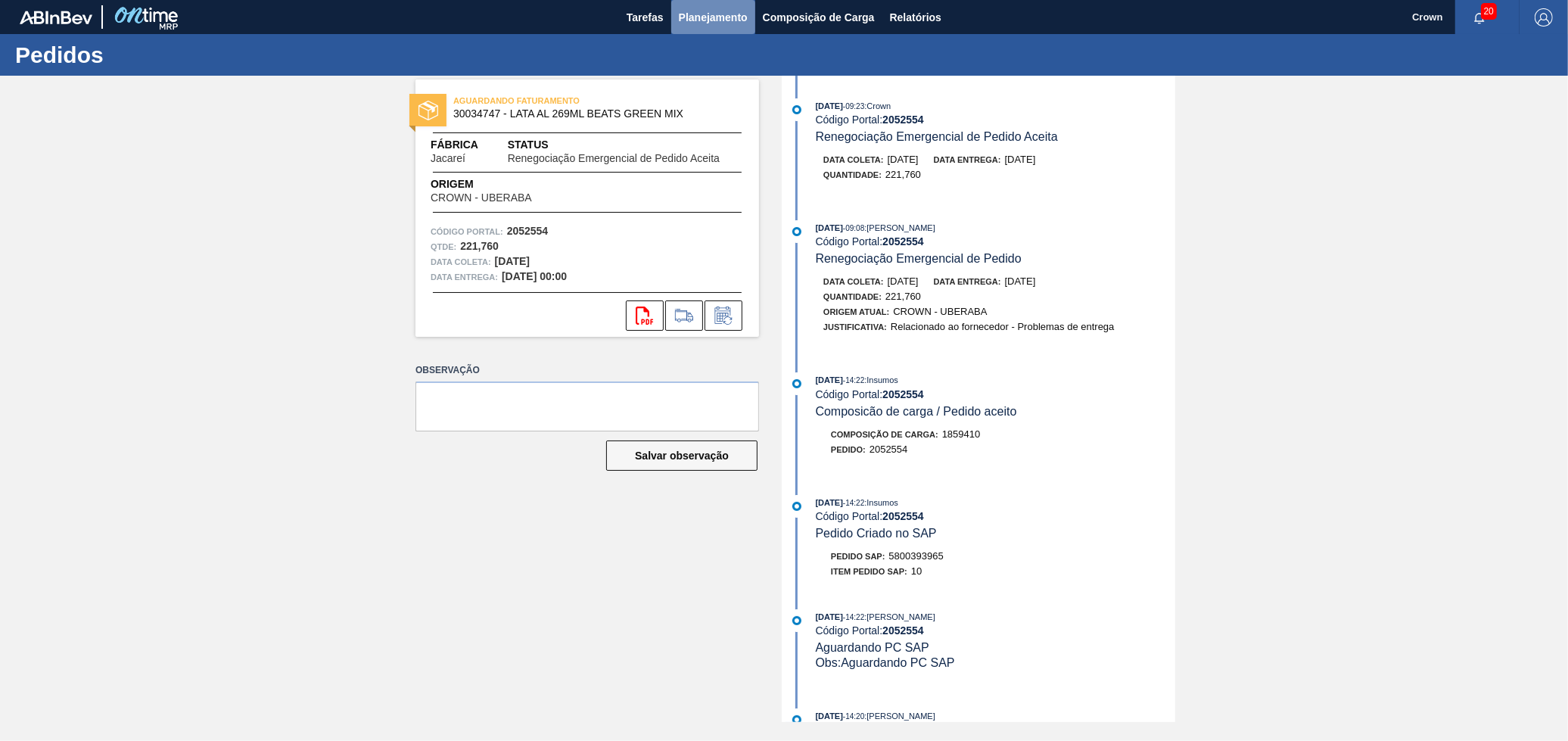
click at [674, 9] on button "Planejamento" at bounding box center [713, 17] width 84 height 34
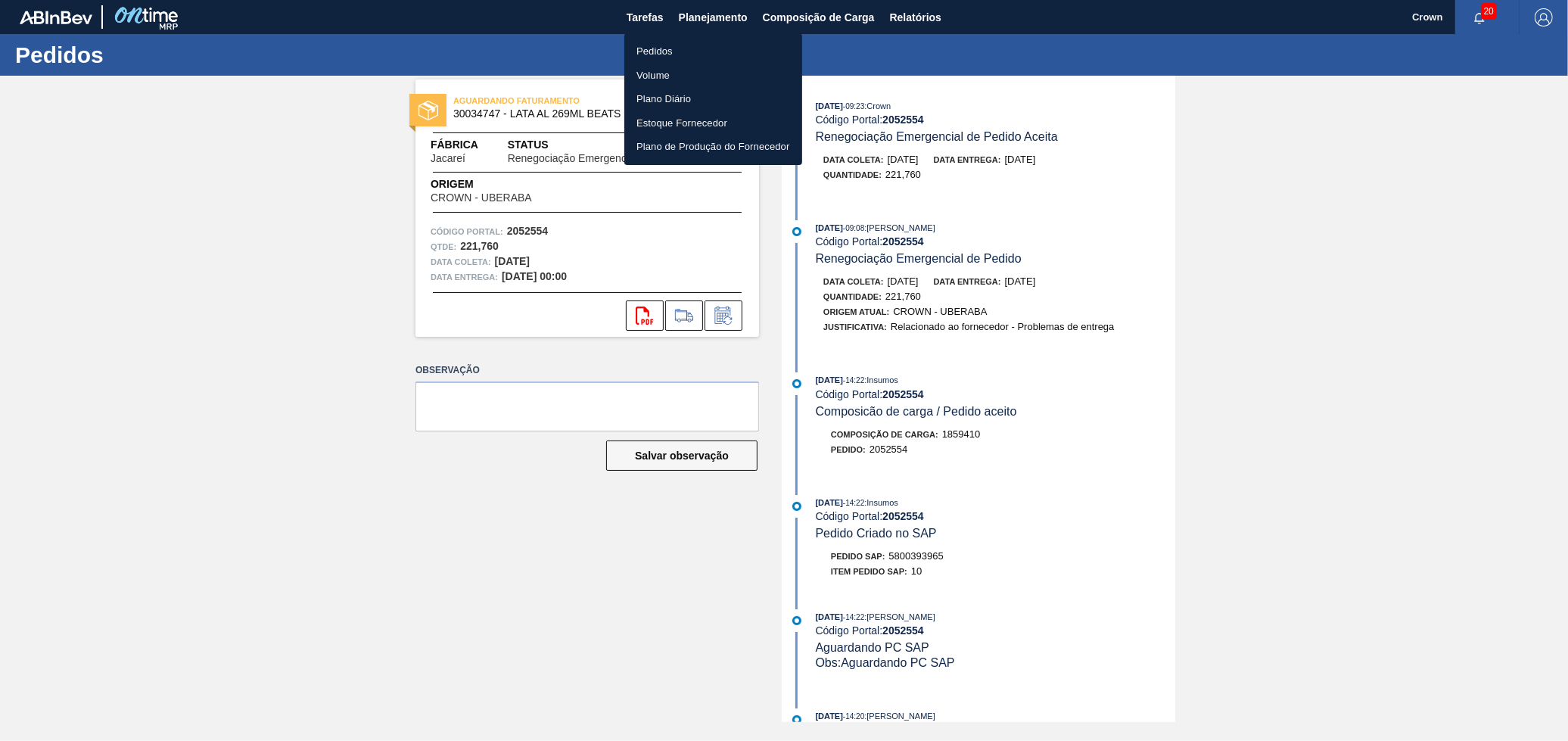
click at [676, 43] on li "Pedidos" at bounding box center [712, 52] width 178 height 24
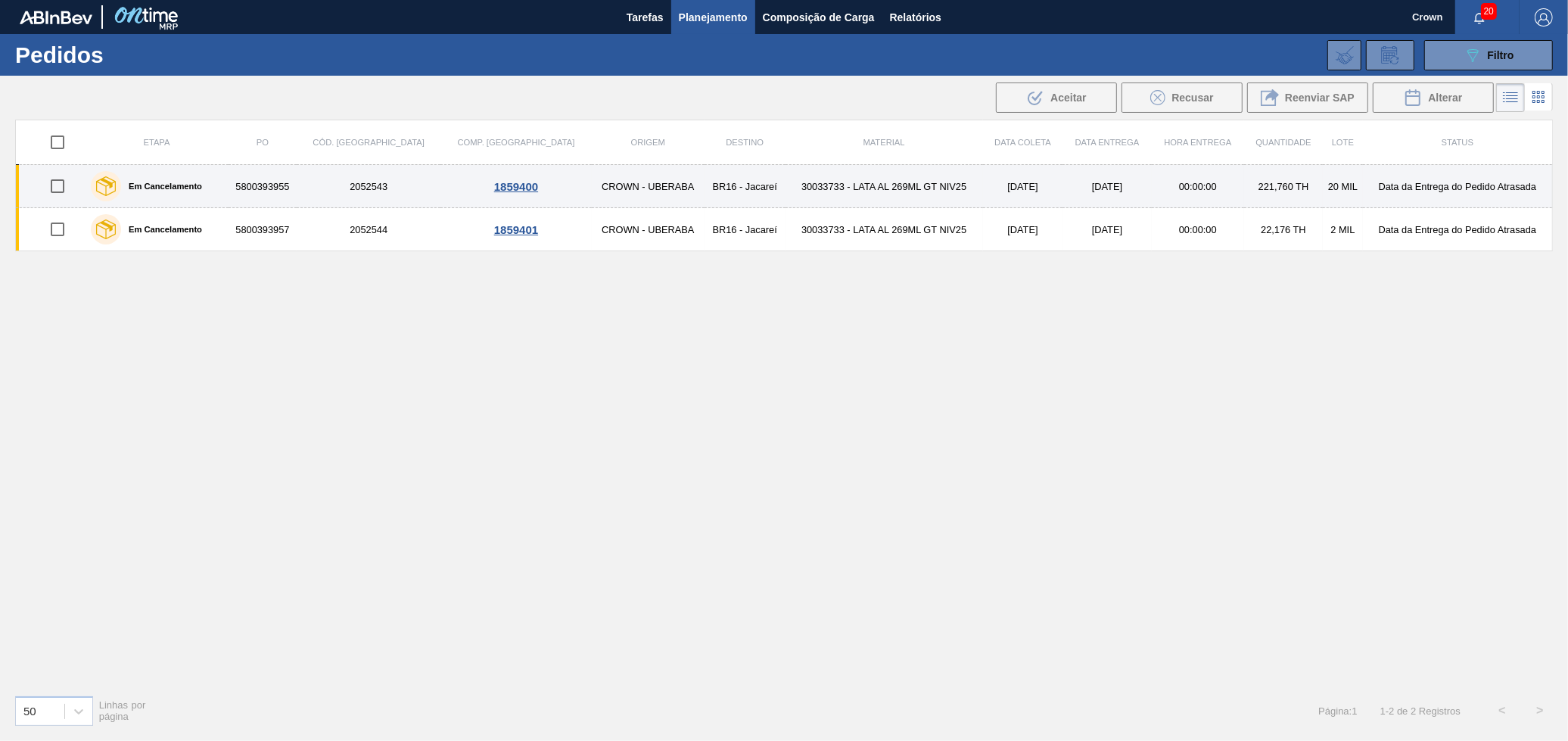
click at [786, 194] on td "30033733 - LATA AL 269ML GT NIV25" at bounding box center [884, 186] width 198 height 43
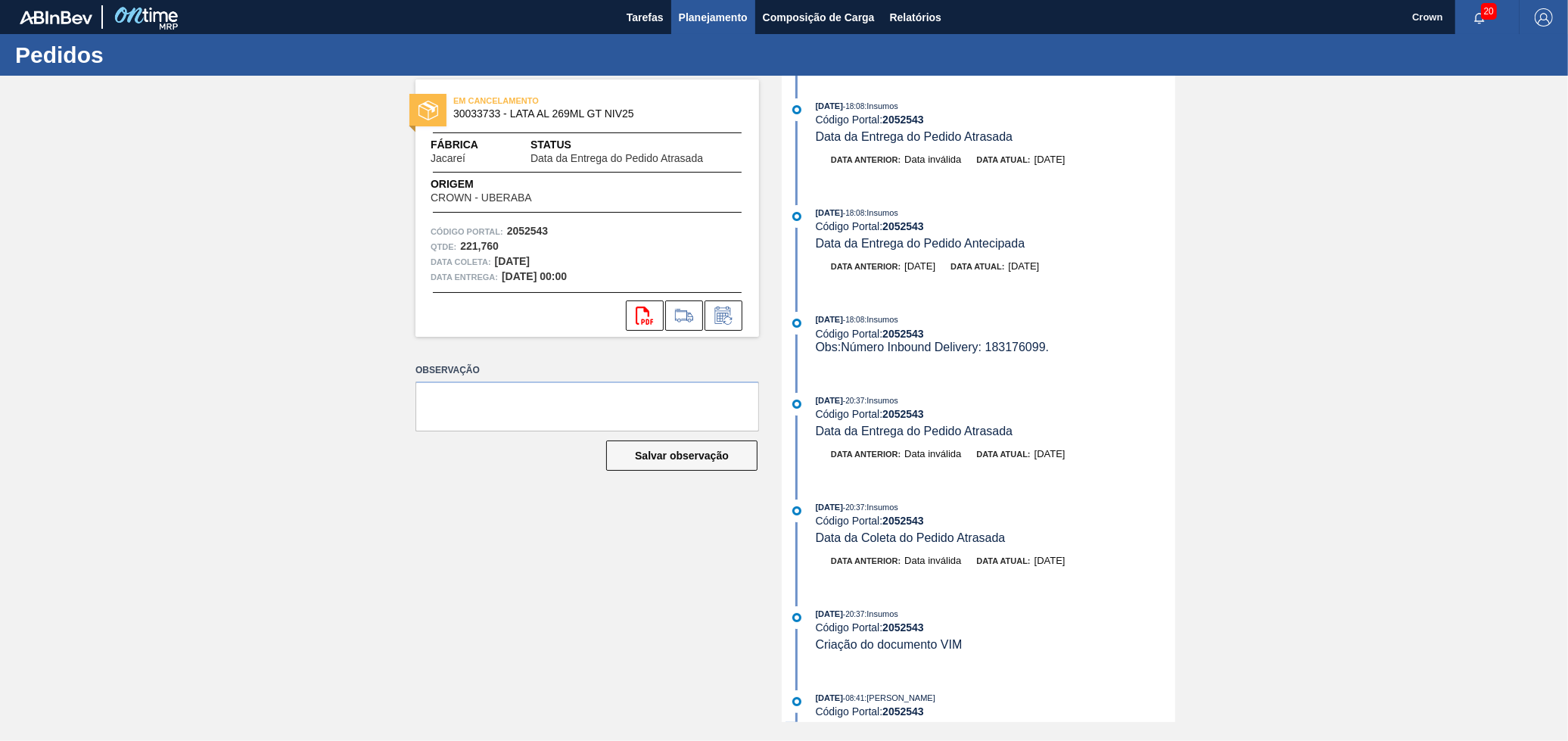
click at [719, 16] on span "Planejamento" at bounding box center [713, 18] width 69 height 18
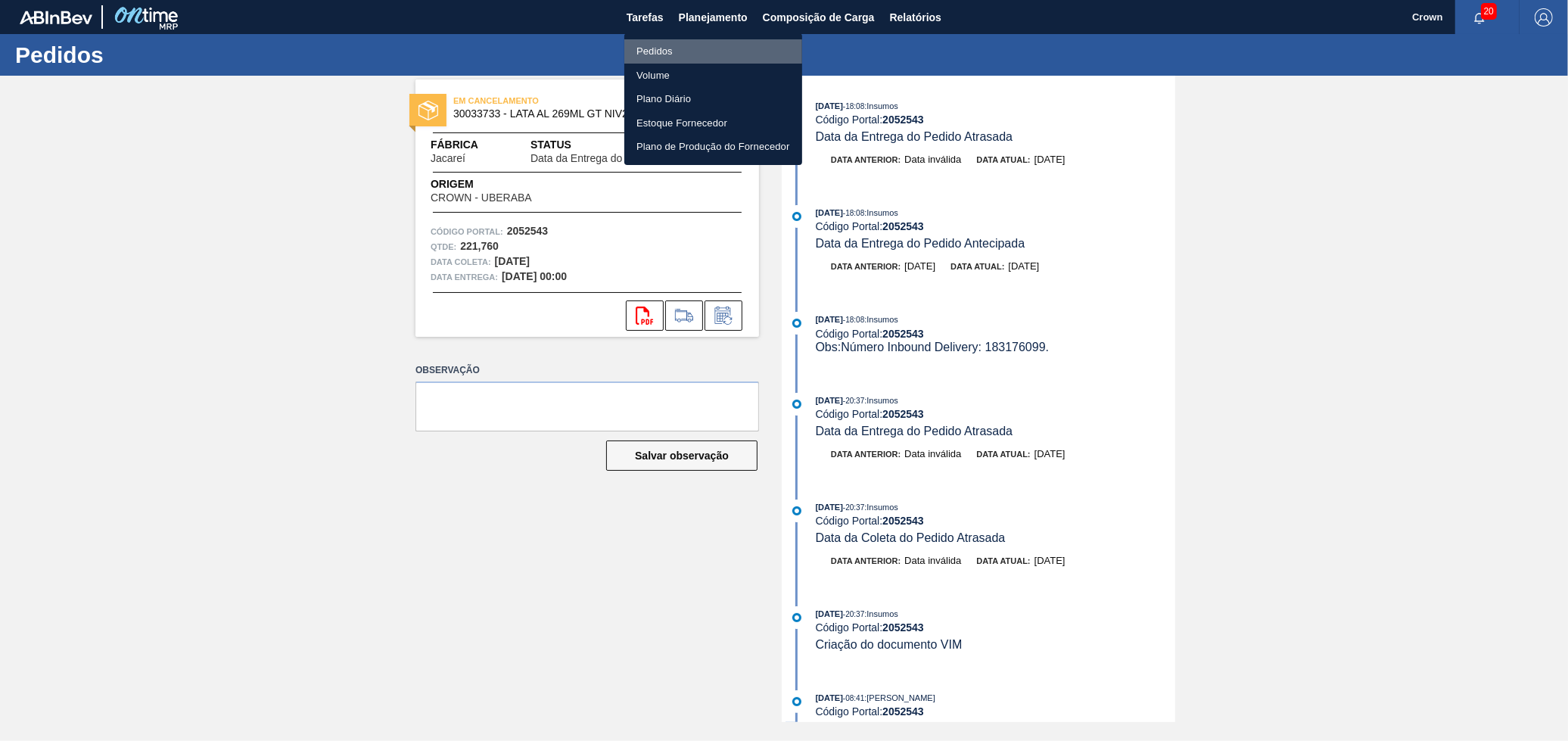
click at [686, 45] on li "Pedidos" at bounding box center [712, 52] width 178 height 24
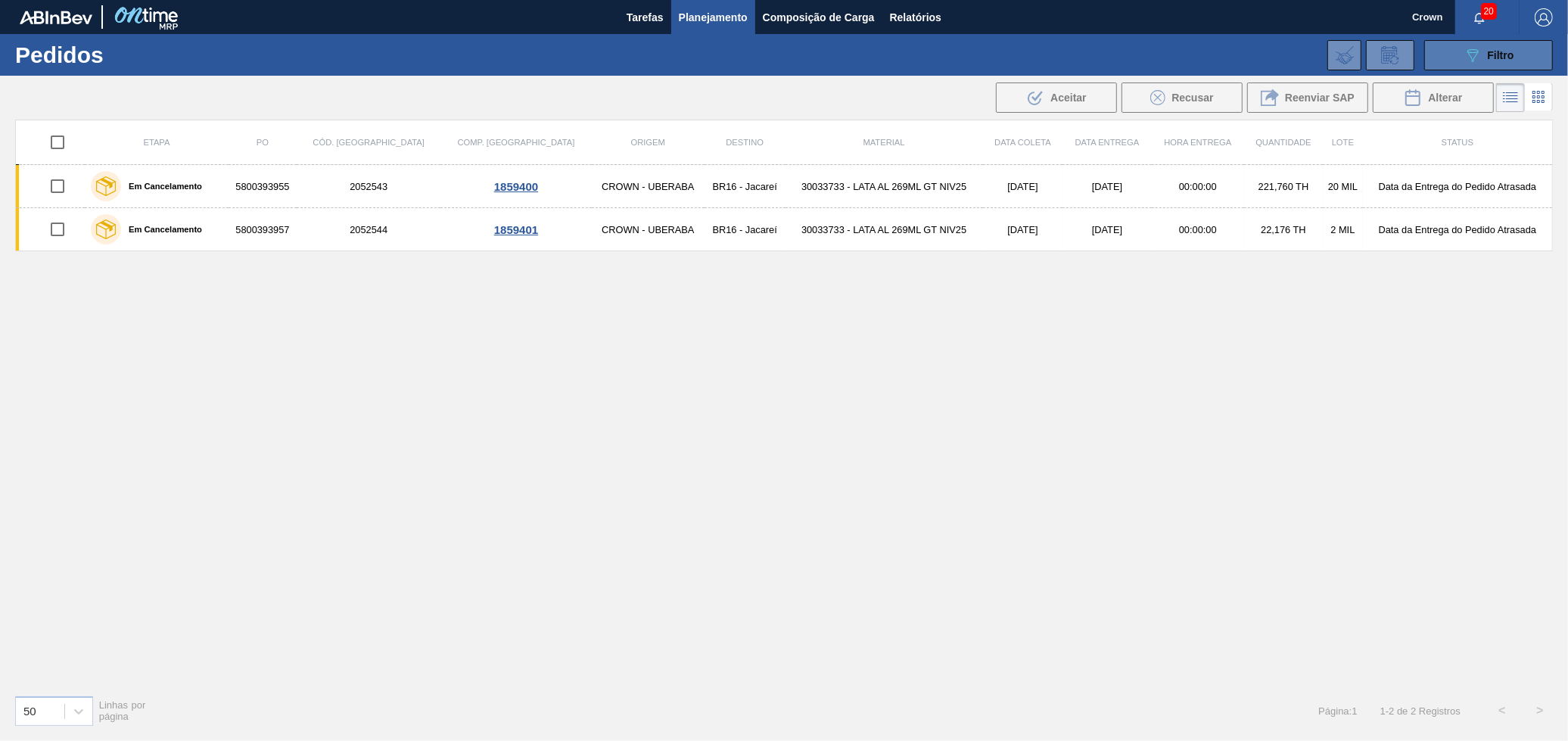
click at [1469, 56] on icon "089F7B8B-B2A5-4AFE-B5C0-19BA573D28AC" at bounding box center [1473, 56] width 18 height 18
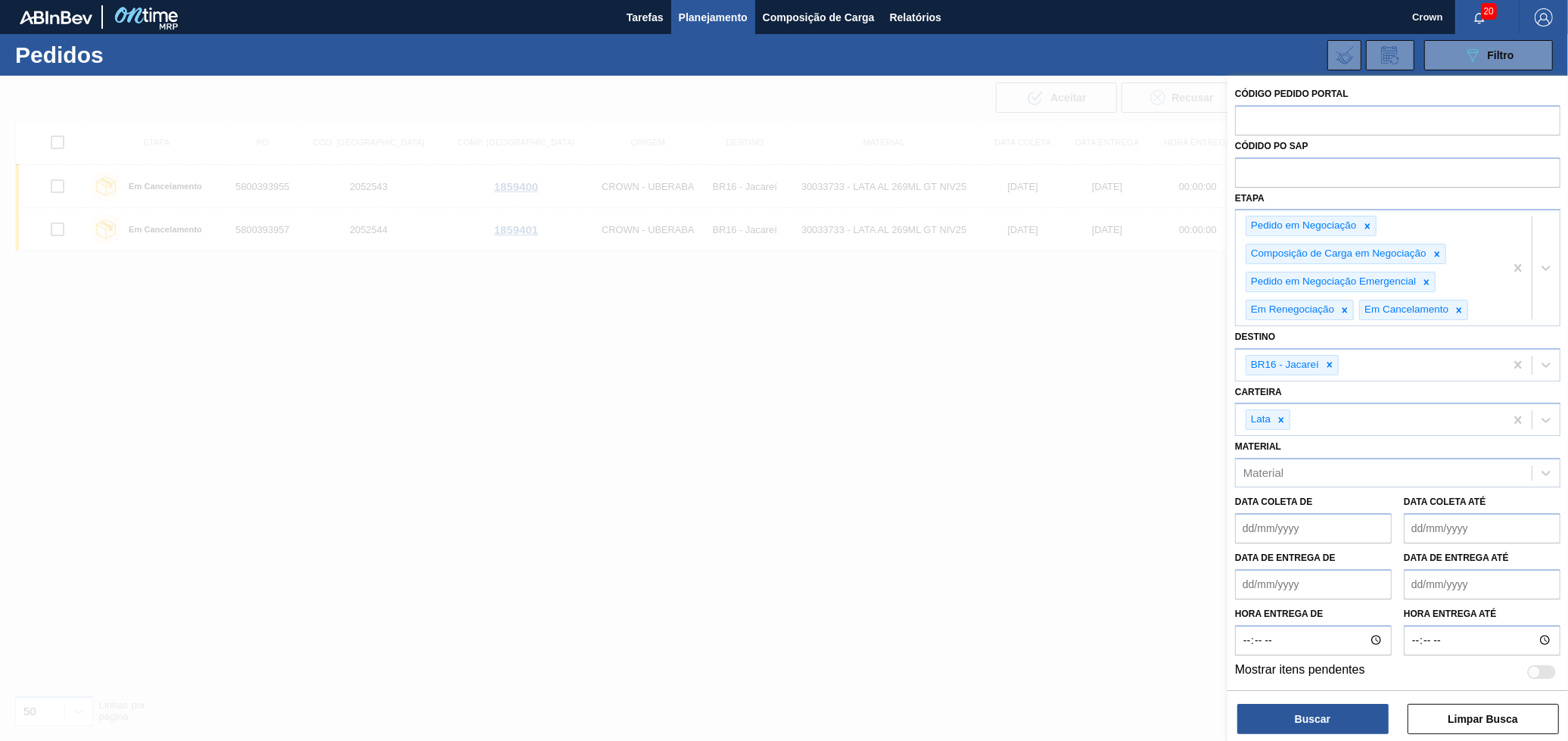
click at [966, 251] on div at bounding box center [784, 446] width 1568 height 741
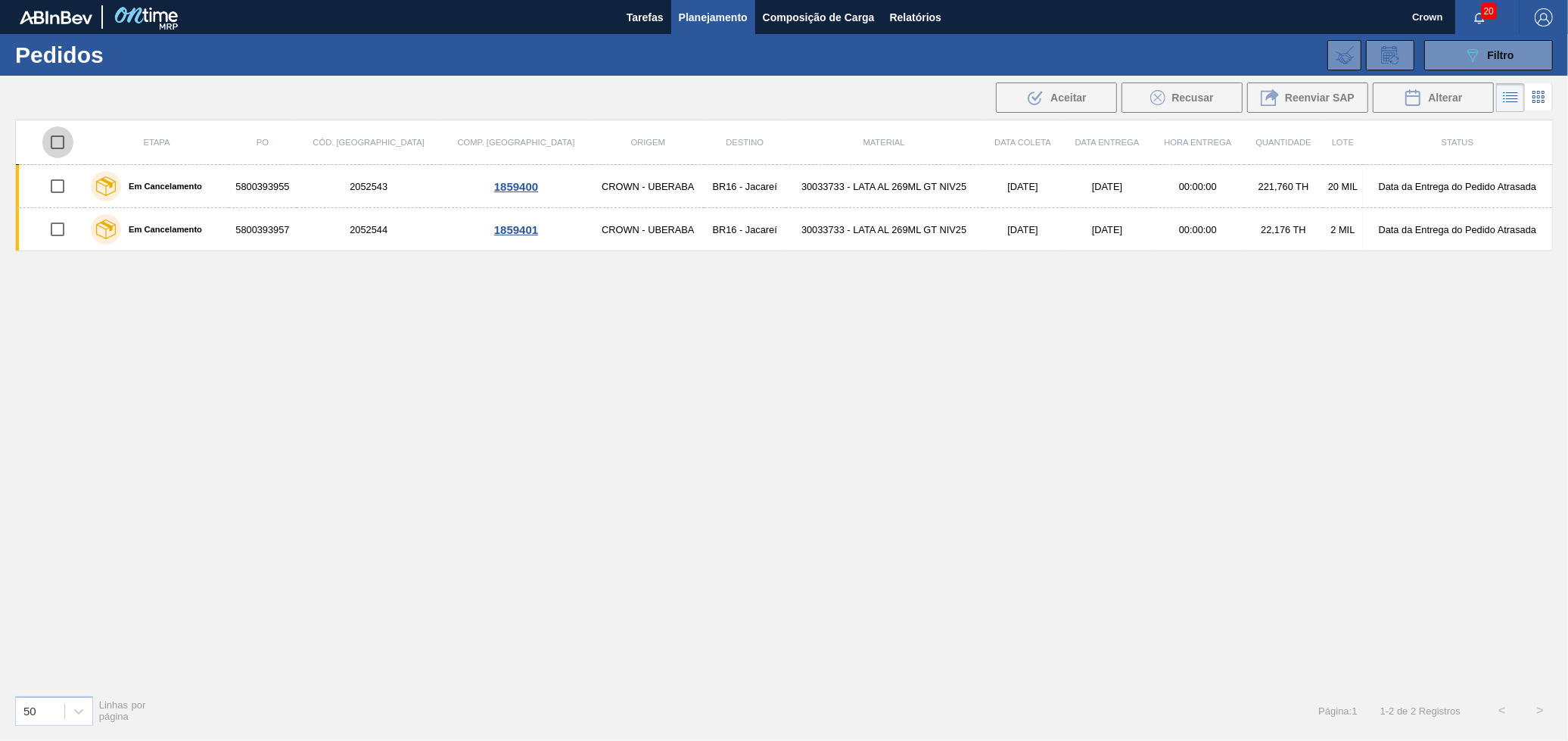
click at [54, 137] on input "checkbox" at bounding box center [58, 143] width 32 height 32
checkbox input "true"
click at [1141, 258] on div "Etapa PO Cód. Pedido Comp. Carga Origem Destino Material Data coleta Data Entre…" at bounding box center [784, 401] width 1537 height 563
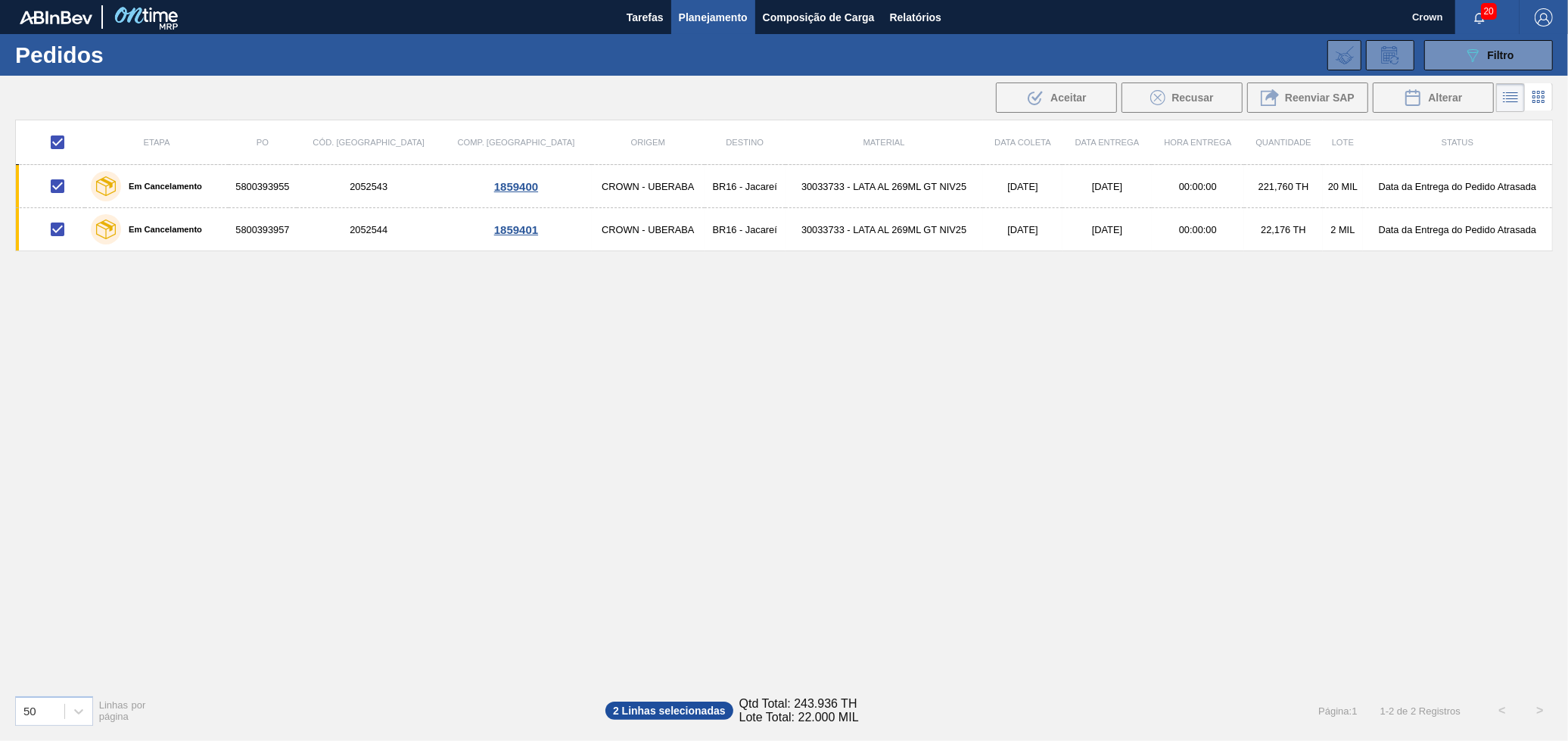
click at [911, 310] on div "Etapa PO Cód. Pedido Comp. Carga Origem Destino Material Data coleta Data Entre…" at bounding box center [784, 401] width 1537 height 563
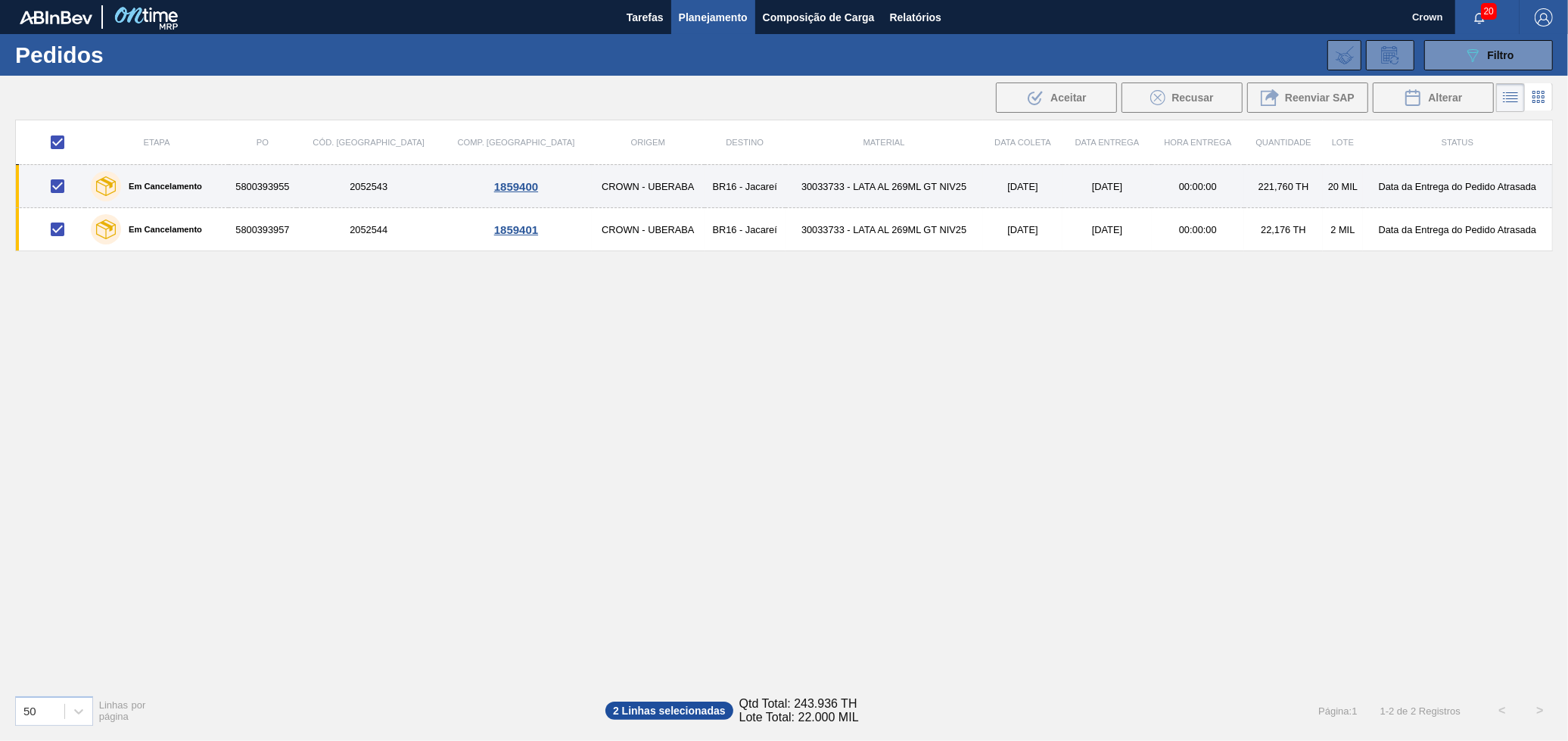
click at [592, 192] on td "CROWN - UBERABA" at bounding box center [648, 186] width 114 height 43
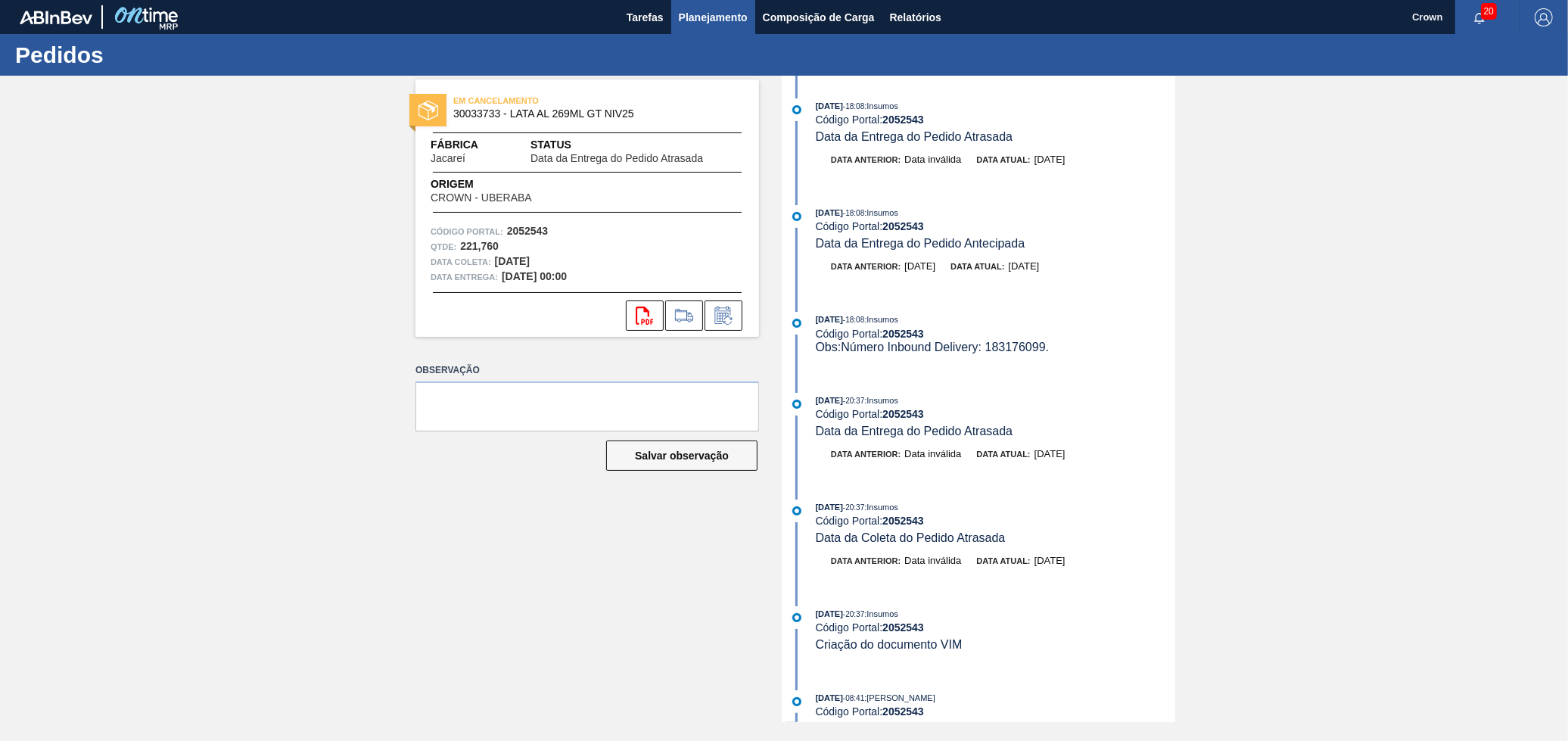
click at [704, 5] on button "Planejamento" at bounding box center [713, 17] width 84 height 34
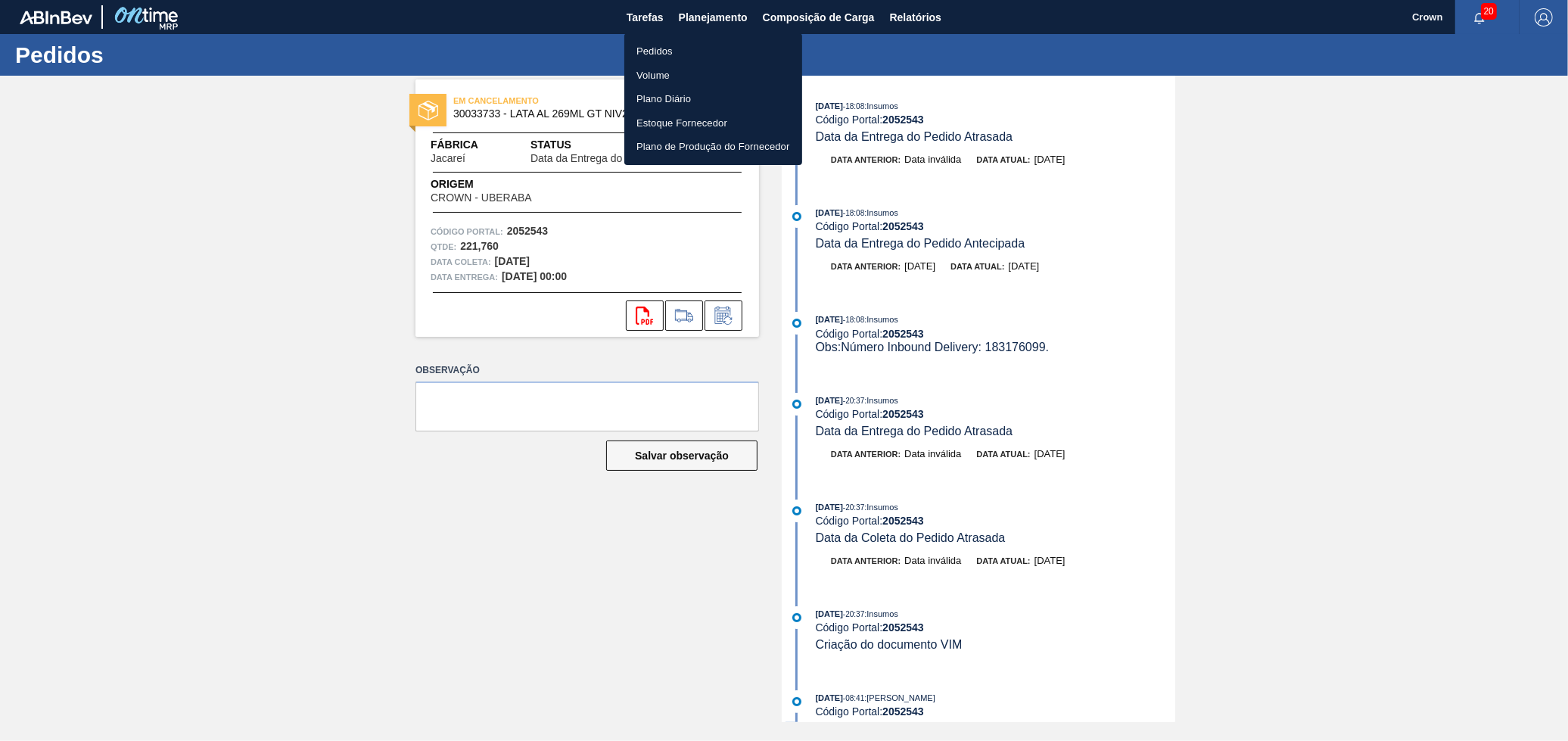
click at [949, 739] on div at bounding box center [784, 370] width 1568 height 741
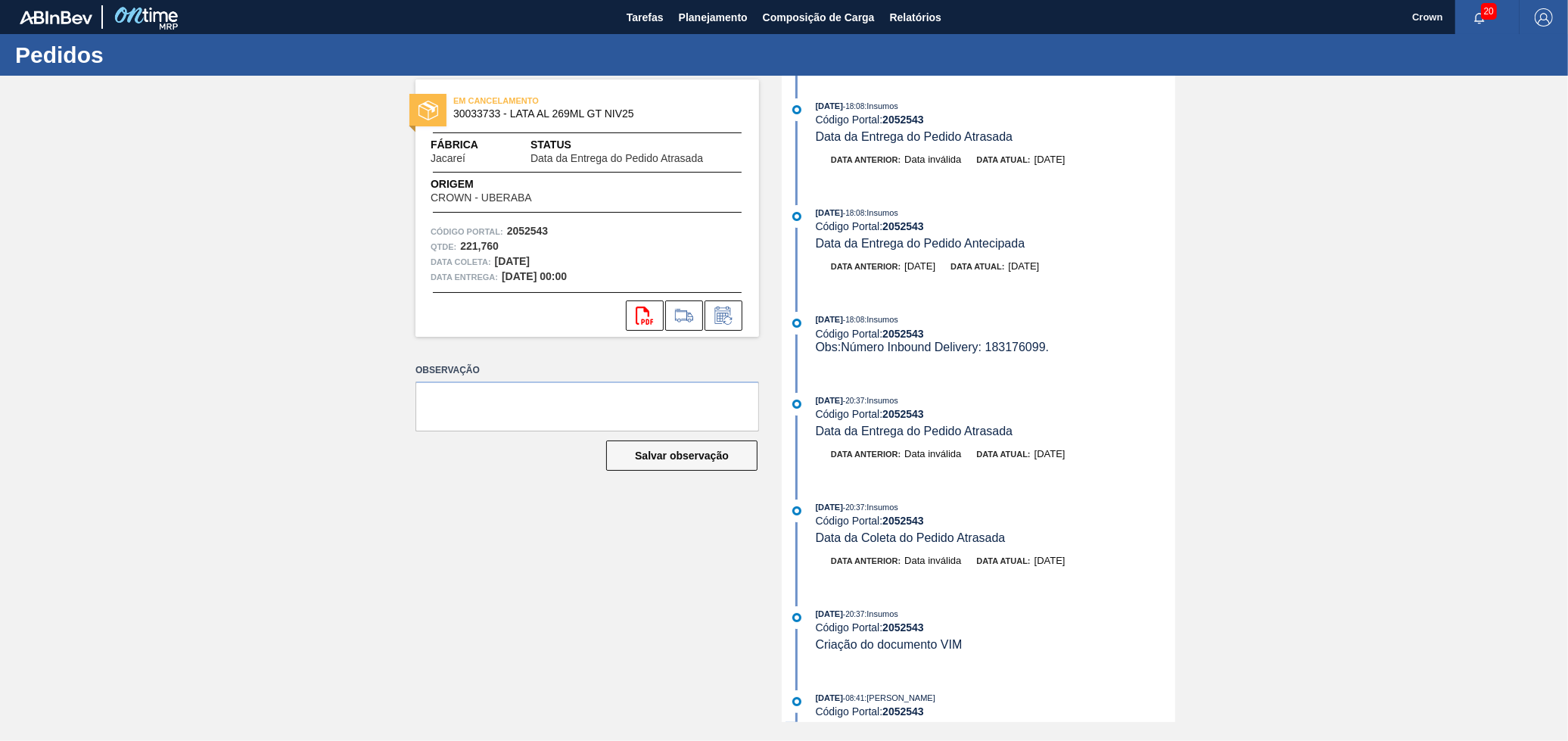
click at [1492, 232] on div "EM CANCELAMENTO 30033733 - LATA AL 269ML GT NIV25 Fábrica Jacareí Status Data d…" at bounding box center [784, 398] width 1568 height 646
